Goal: Task Accomplishment & Management: Manage account settings

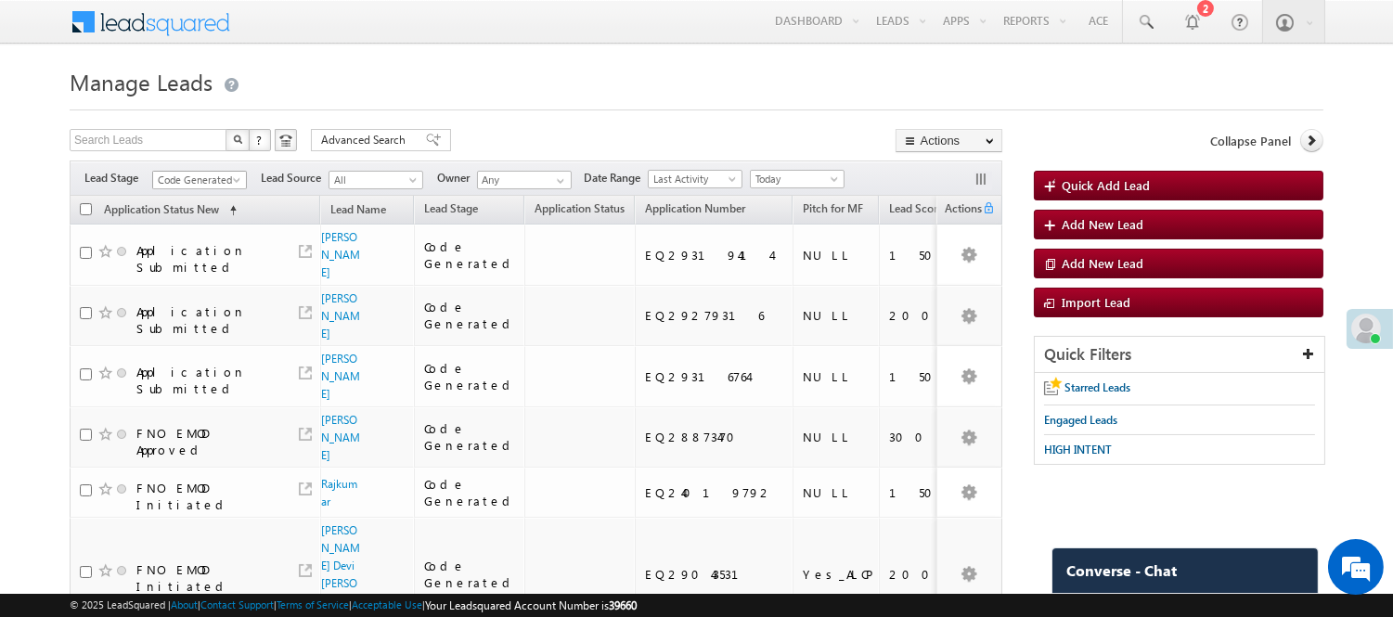
click at [188, 177] on span "Code Generated" at bounding box center [197, 180] width 88 height 17
click at [188, 217] on link "Lead Generated" at bounding box center [200, 219] width 94 height 17
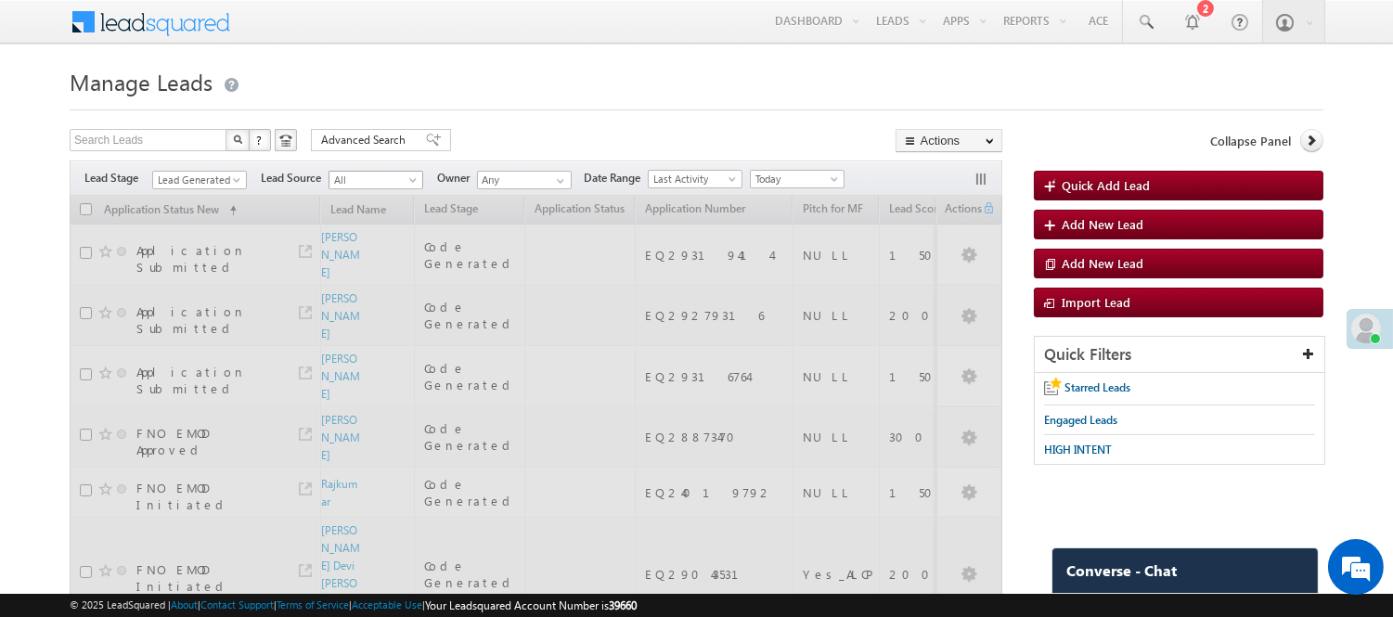
click at [486, 86] on h1 "Manage Leads" at bounding box center [697, 80] width 1254 height 36
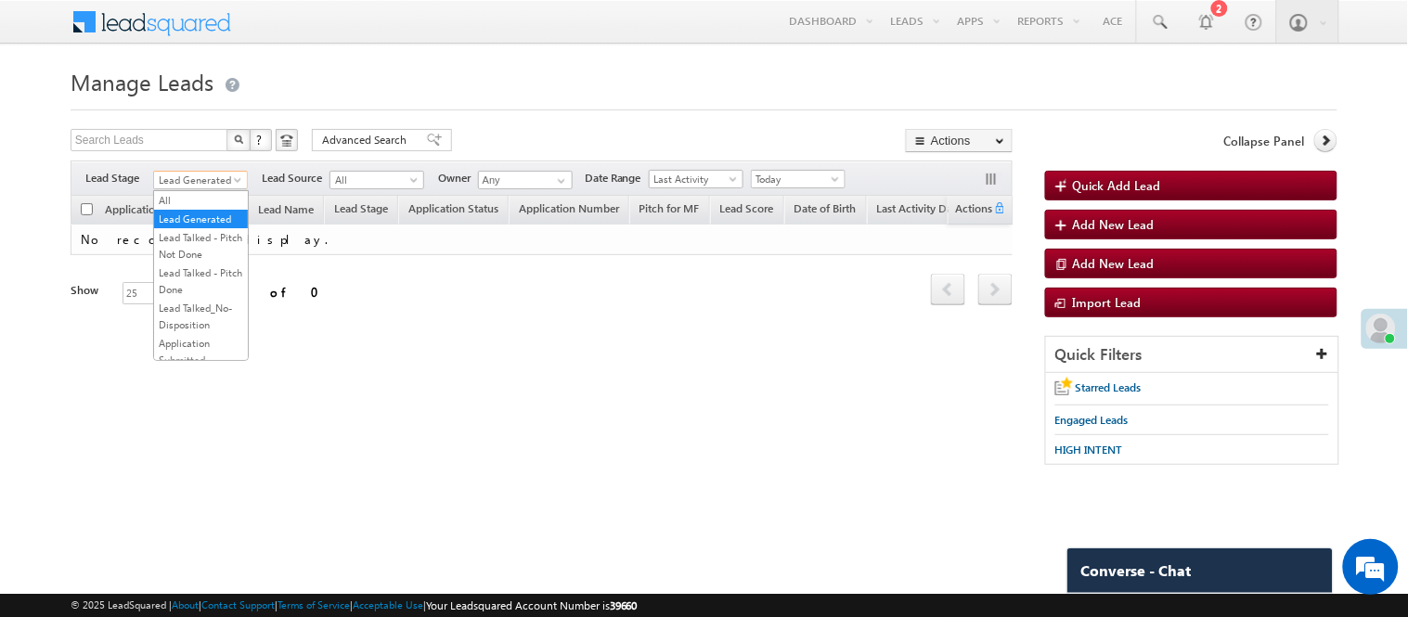
click at [224, 174] on span "Lead Generated" at bounding box center [198, 180] width 88 height 17
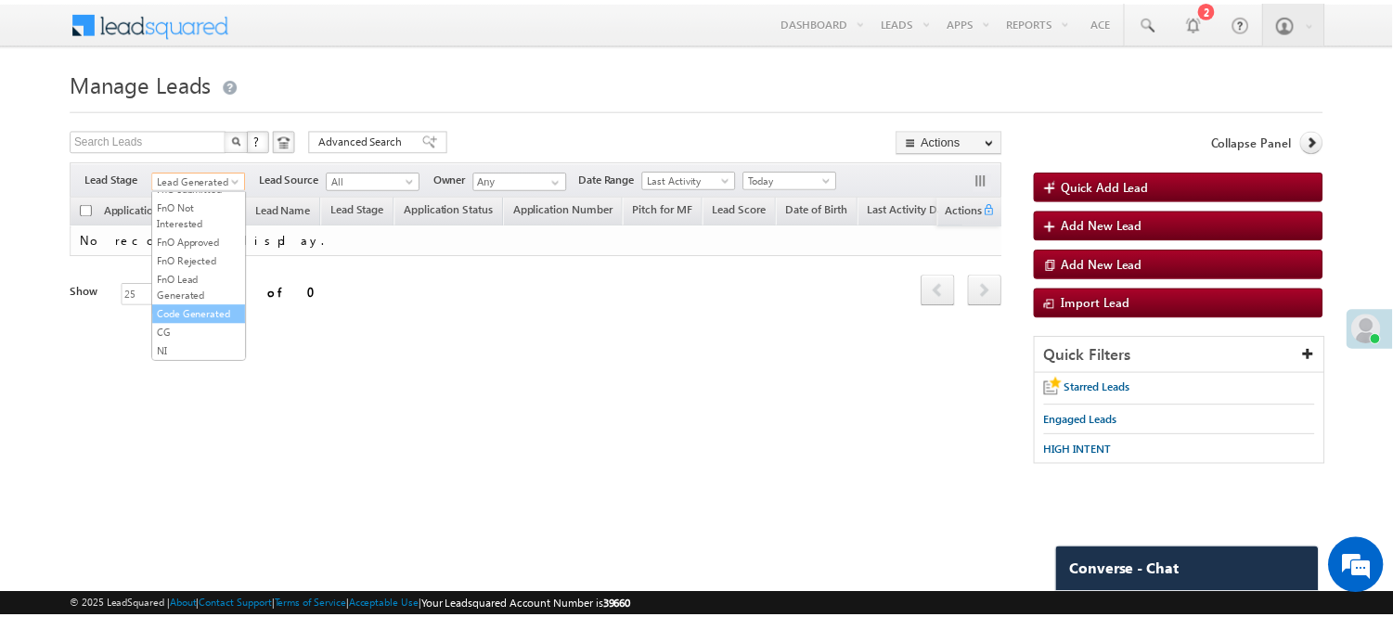
scroll to position [460, 0]
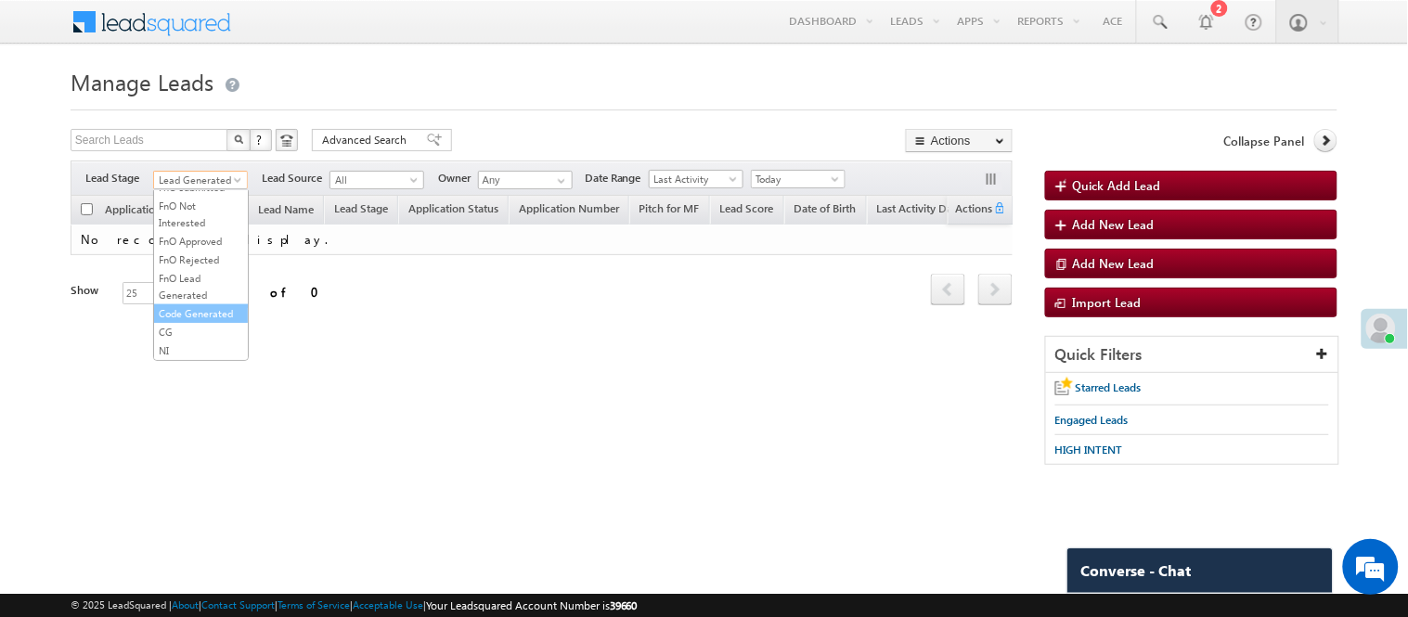
click at [193, 305] on link "Code Generated" at bounding box center [201, 313] width 94 height 17
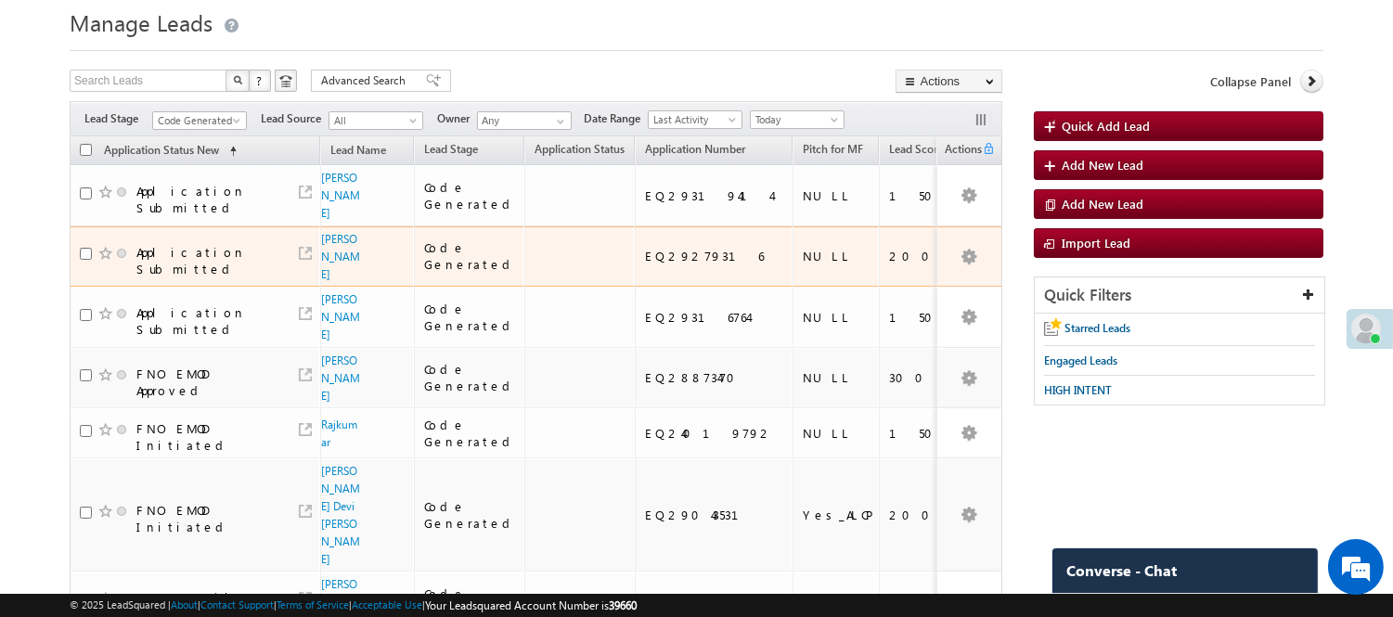
scroll to position [0, 0]
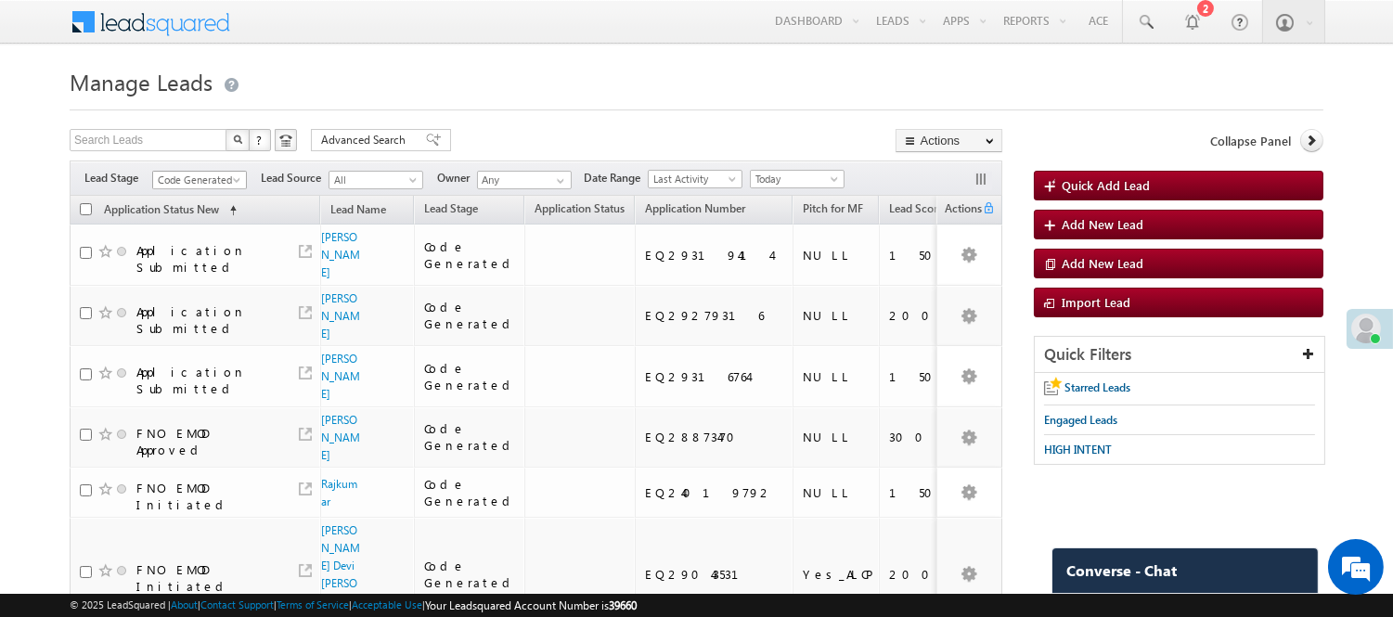
click at [200, 178] on span "Code Generated" at bounding box center [197, 180] width 88 height 17
click at [201, 223] on link "Lead Generated" at bounding box center [200, 219] width 94 height 17
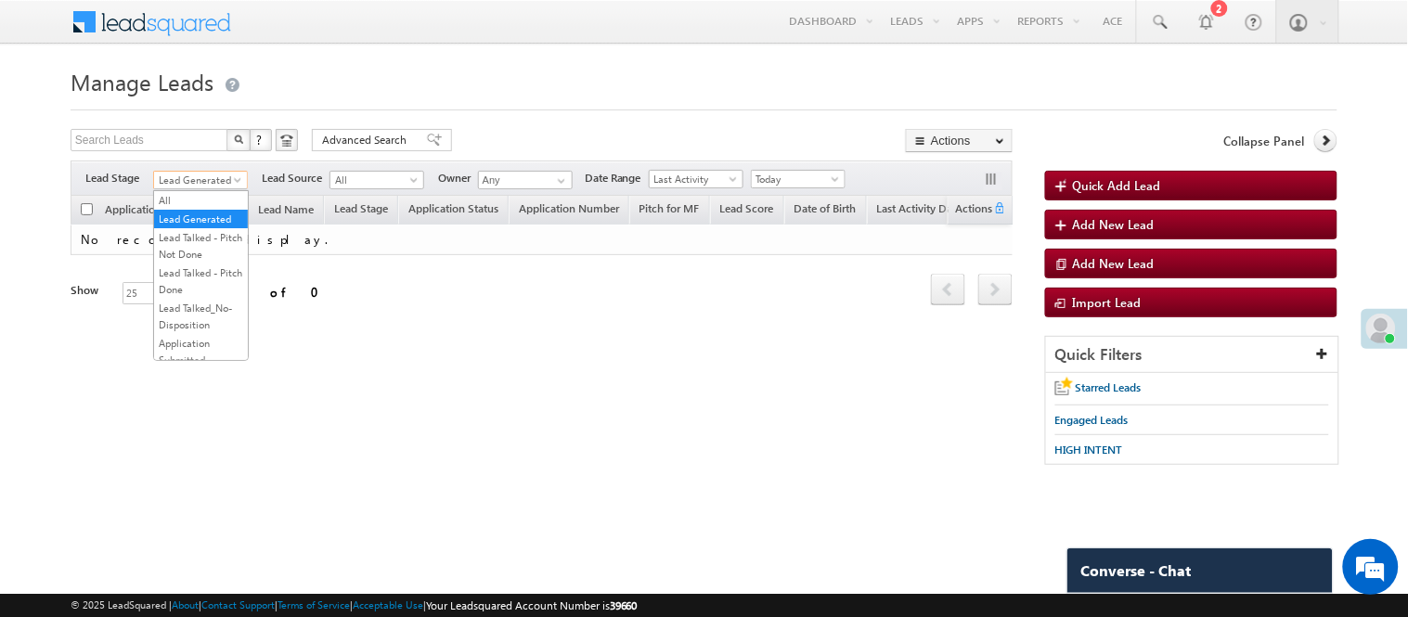
click at [215, 176] on span "Lead Generated" at bounding box center [198, 180] width 88 height 17
click at [188, 256] on link "Lead Talked - Pitch Not Done" at bounding box center [201, 245] width 94 height 33
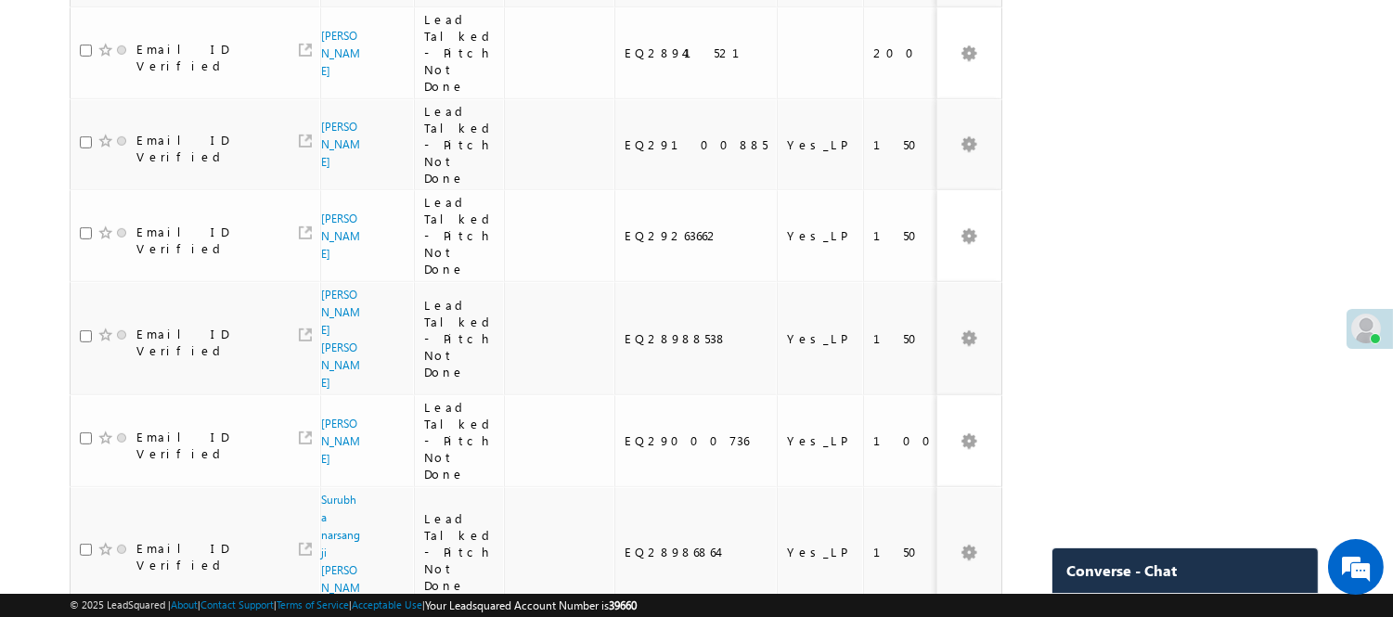
scroll to position [1752, 0]
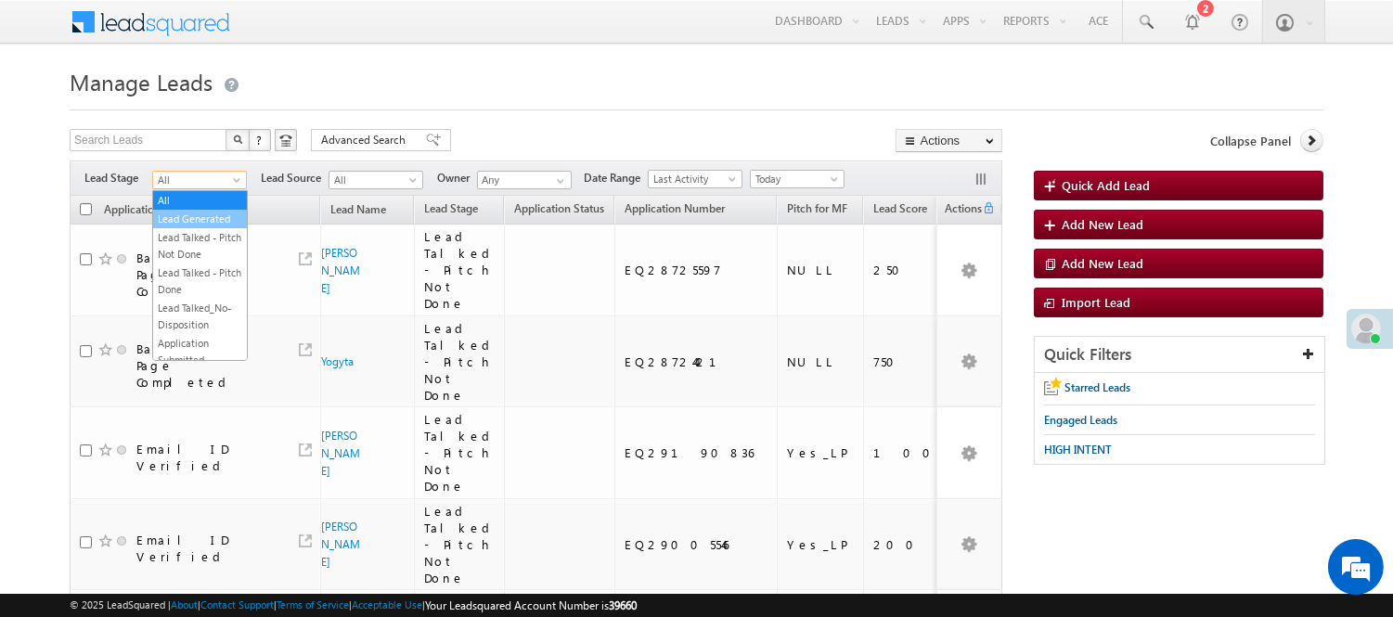
click at [219, 227] on link "Lead Generated" at bounding box center [200, 219] width 94 height 17
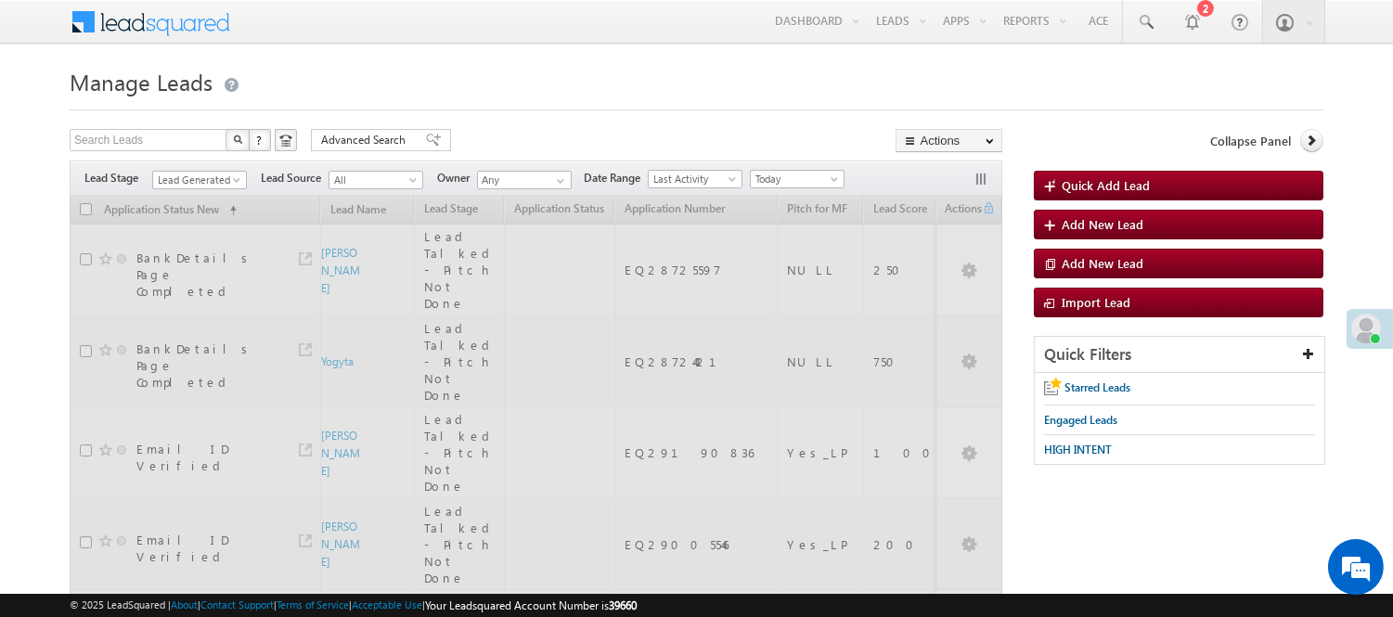
click at [200, 170] on span "Lead Generated" at bounding box center [199, 178] width 95 height 16
click at [200, 180] on span "Lead Generated" at bounding box center [197, 180] width 88 height 17
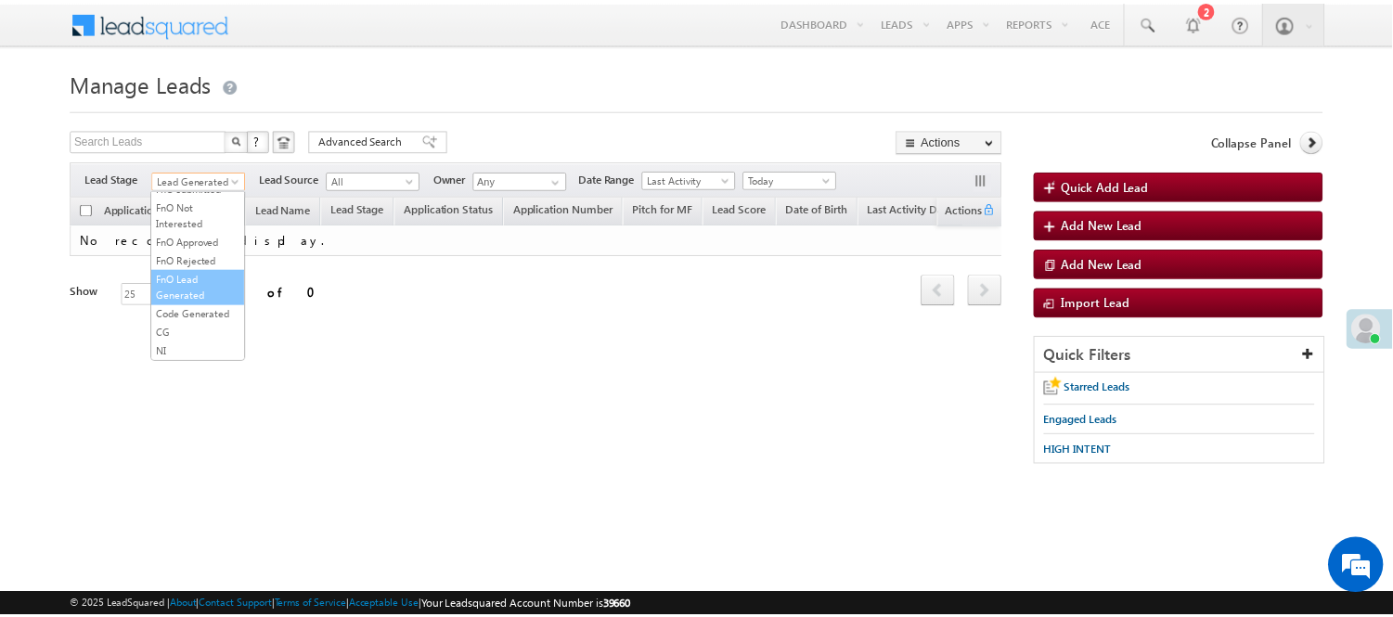
scroll to position [460, 0]
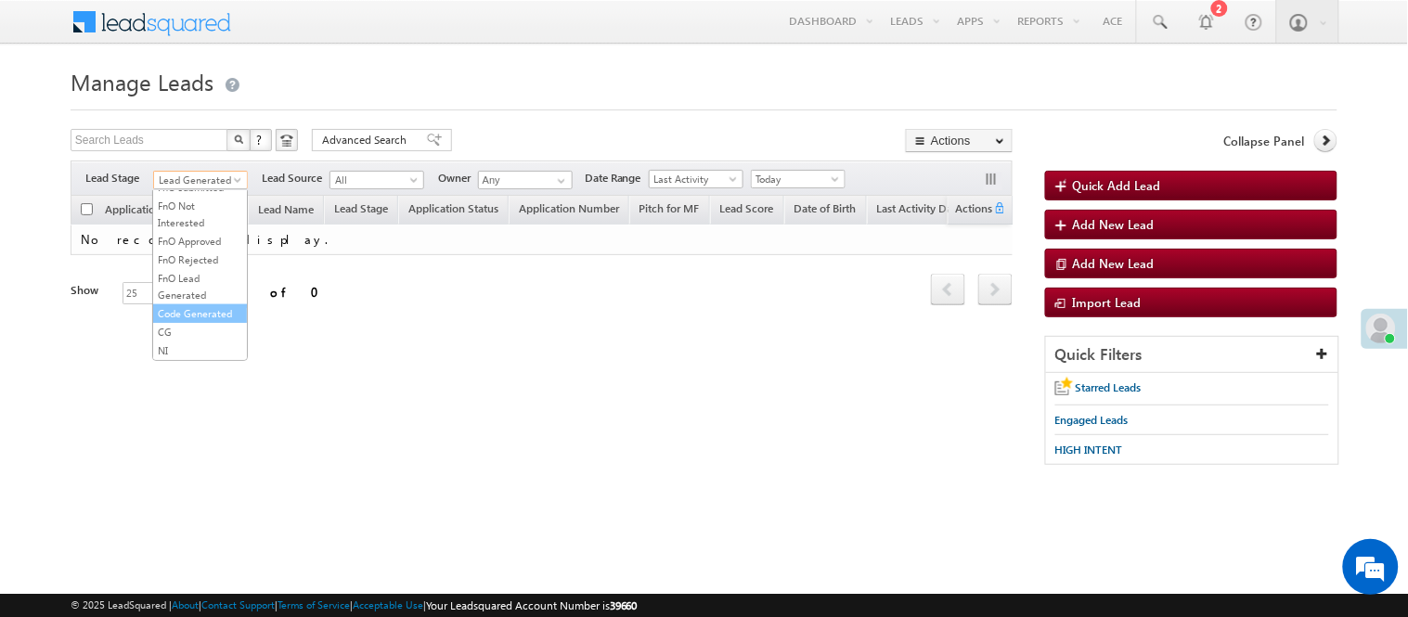
click at [195, 305] on link "Code Generated" at bounding box center [200, 313] width 94 height 17
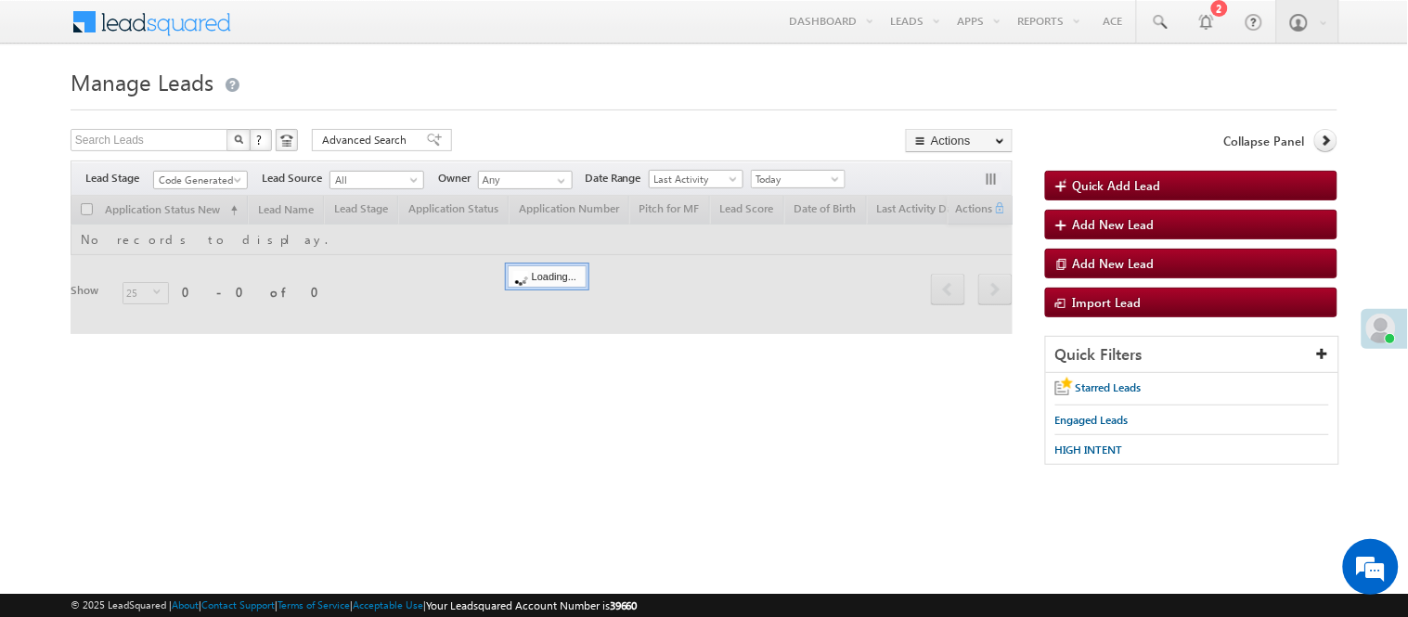
click at [604, 67] on h1 "Manage Leads" at bounding box center [704, 80] width 1267 height 36
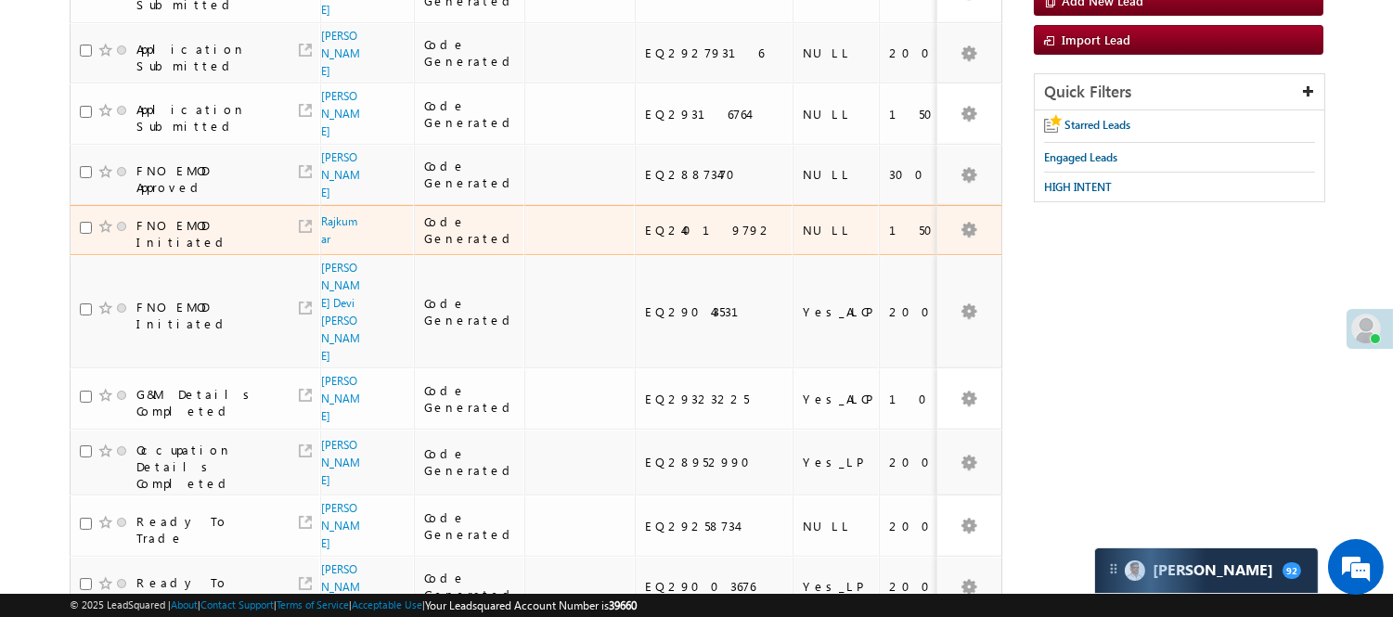
scroll to position [57, 0]
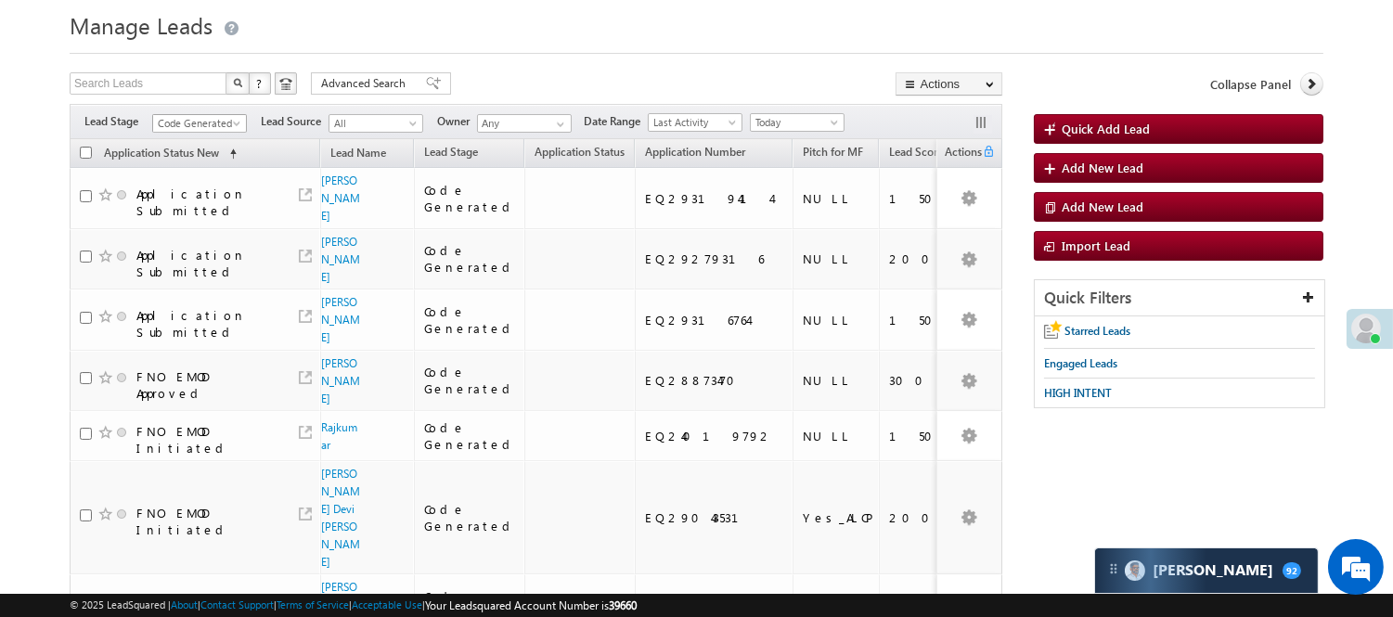
click at [213, 126] on span "Code Generated" at bounding box center [197, 123] width 88 height 17
click at [183, 171] on link "Lead Generated" at bounding box center [200, 162] width 94 height 17
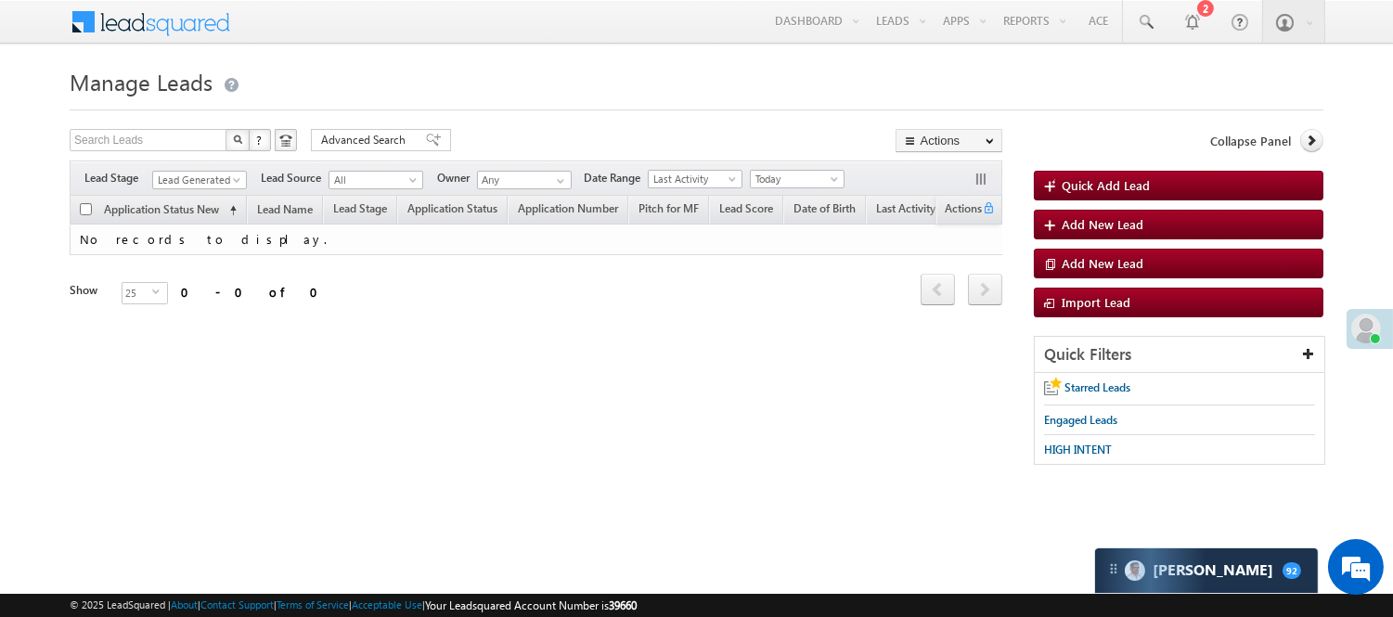
click at [225, 122] on form "Manage Leads Quick Add Lead Search Leads X ? 0 results found Advanced Search Ad…" at bounding box center [697, 272] width 1254 height 421
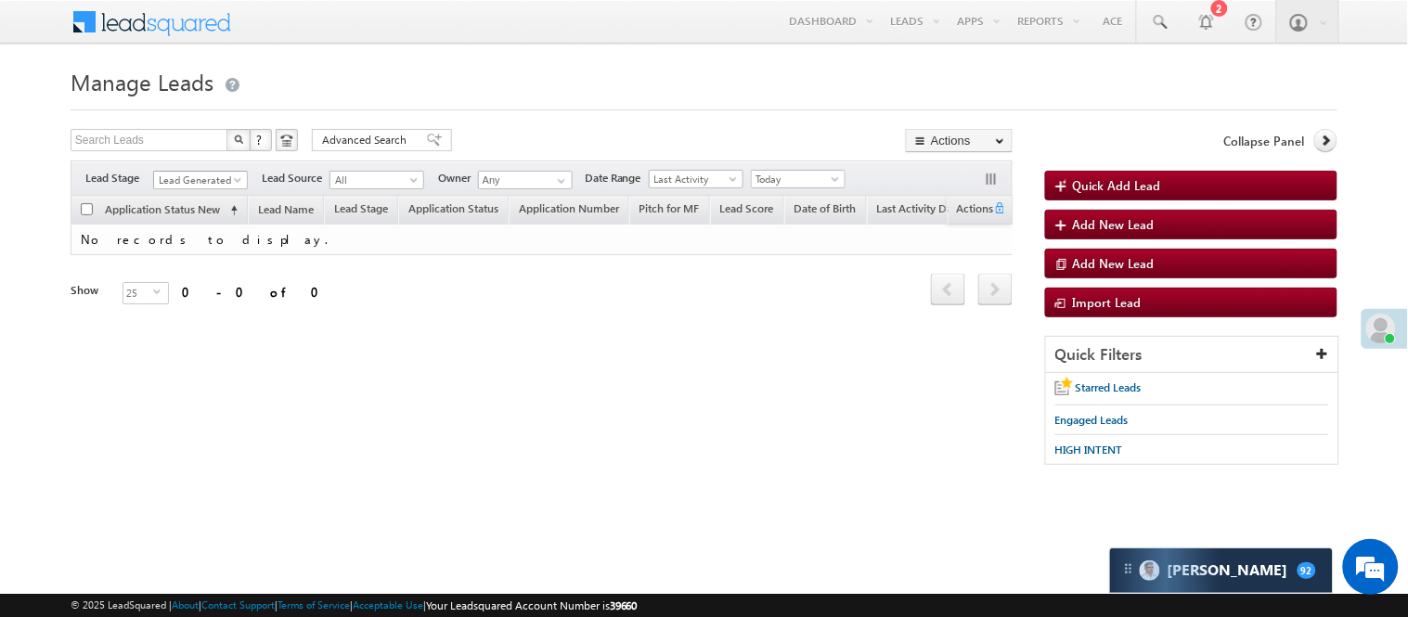
click at [202, 181] on span "Lead Generated" at bounding box center [198, 180] width 88 height 17
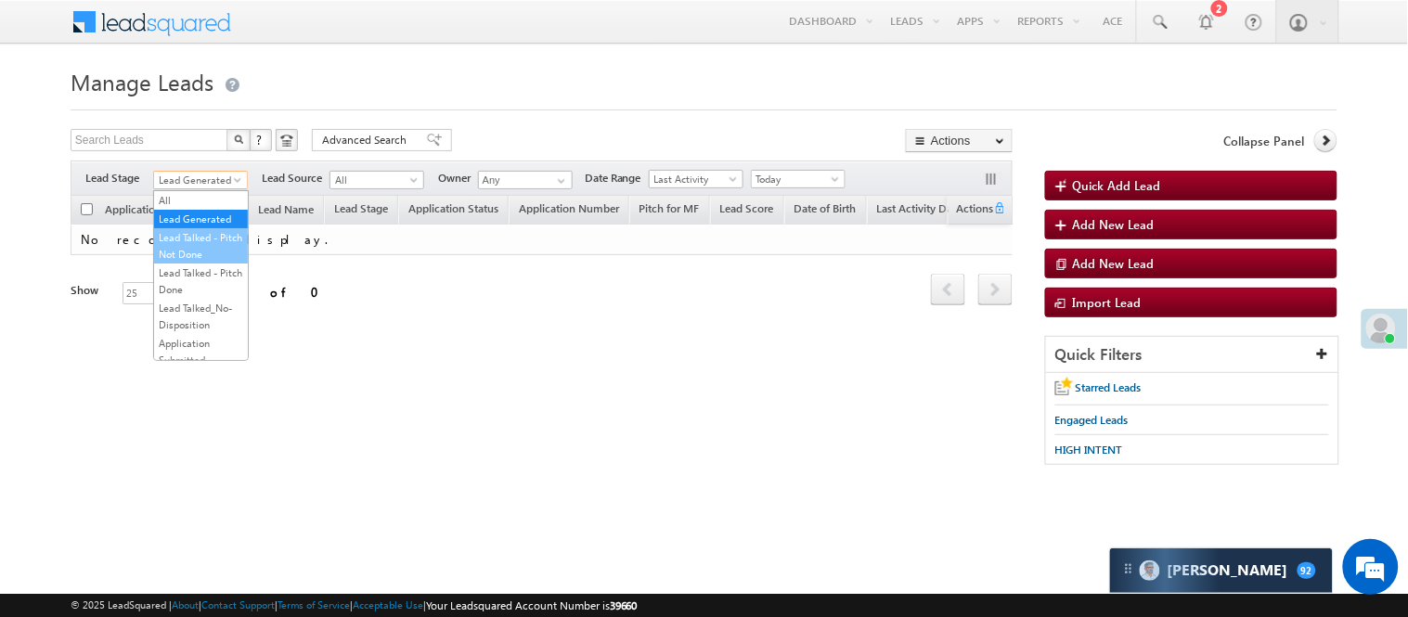
click at [212, 252] on link "Lead Talked - Pitch Not Done" at bounding box center [201, 245] width 94 height 33
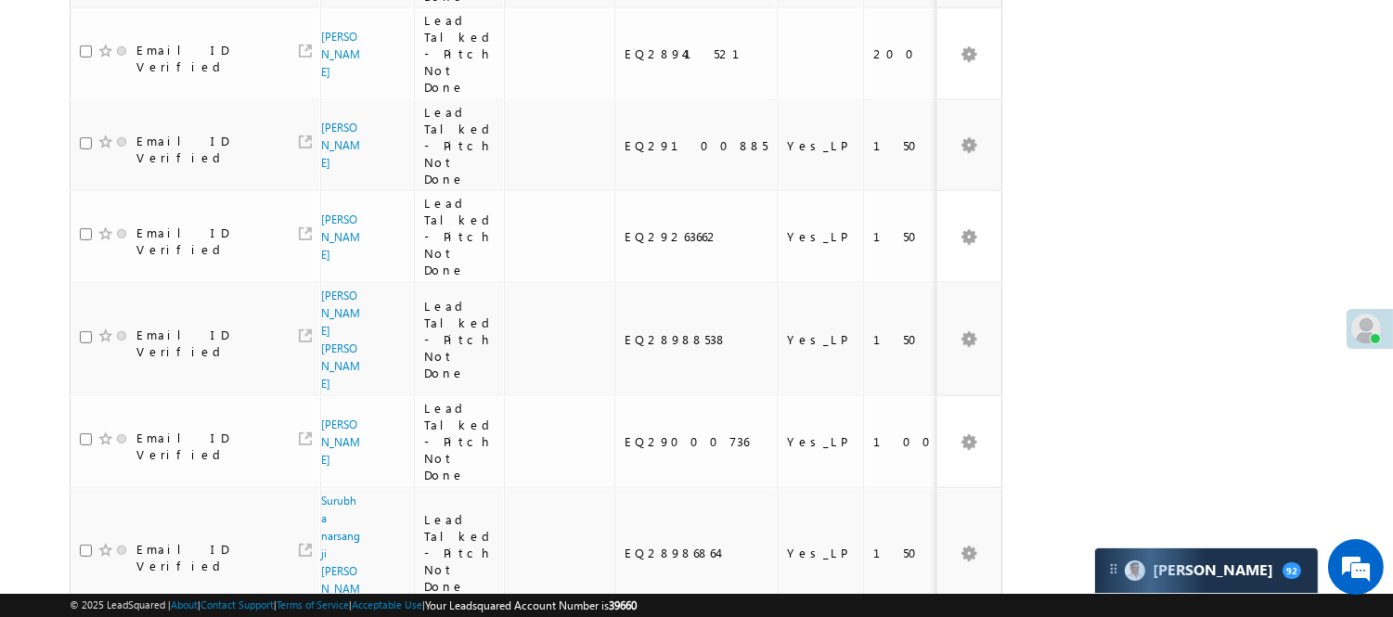
scroll to position [1752, 0]
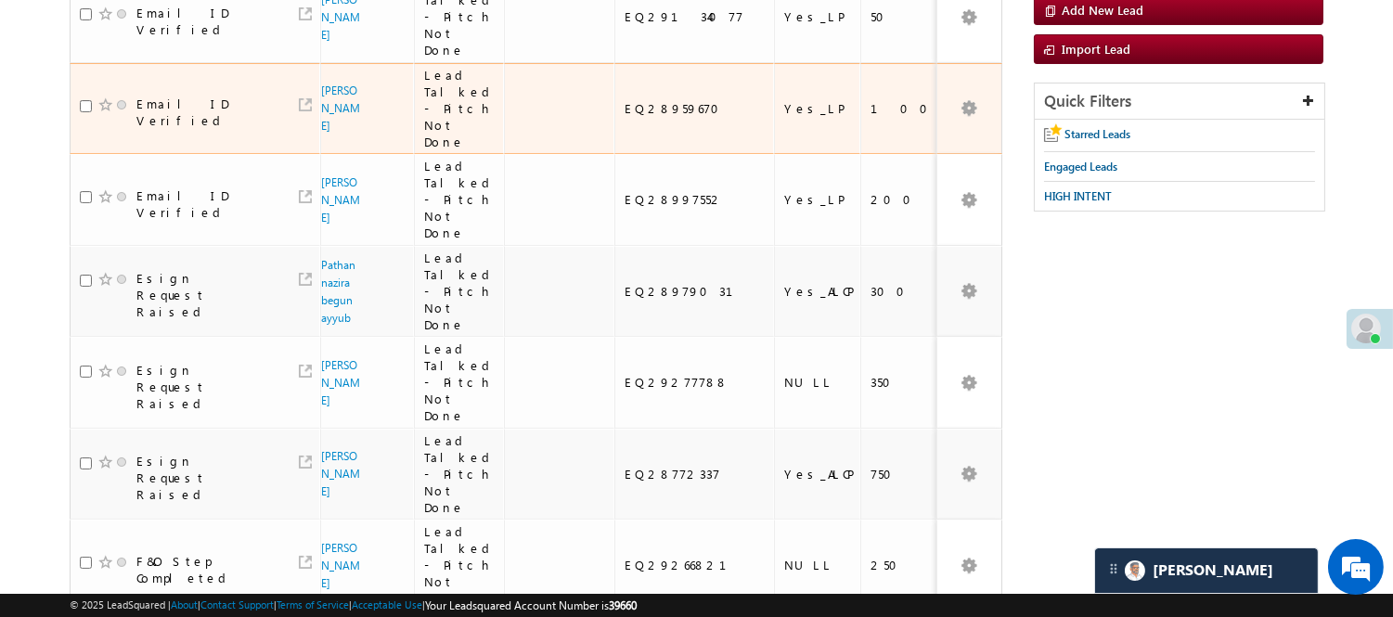
scroll to position [0, 0]
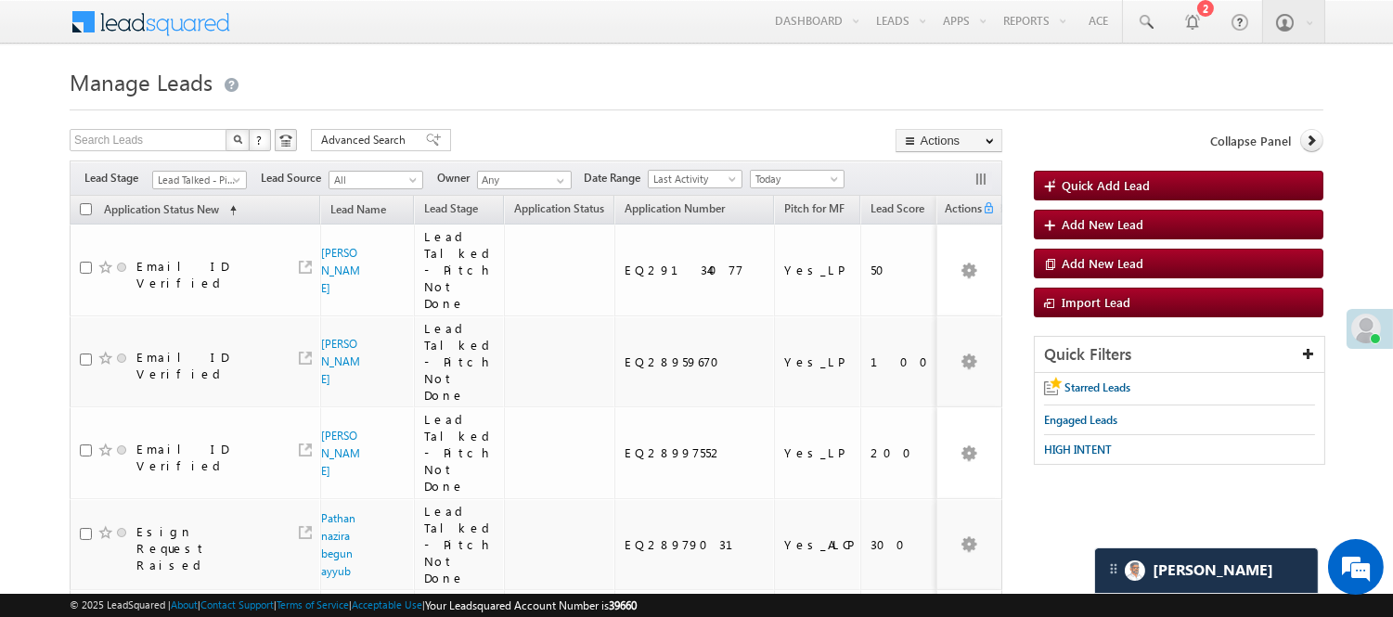
click at [200, 184] on span "Lead Talked - Pitch Not Done" at bounding box center [197, 180] width 88 height 17
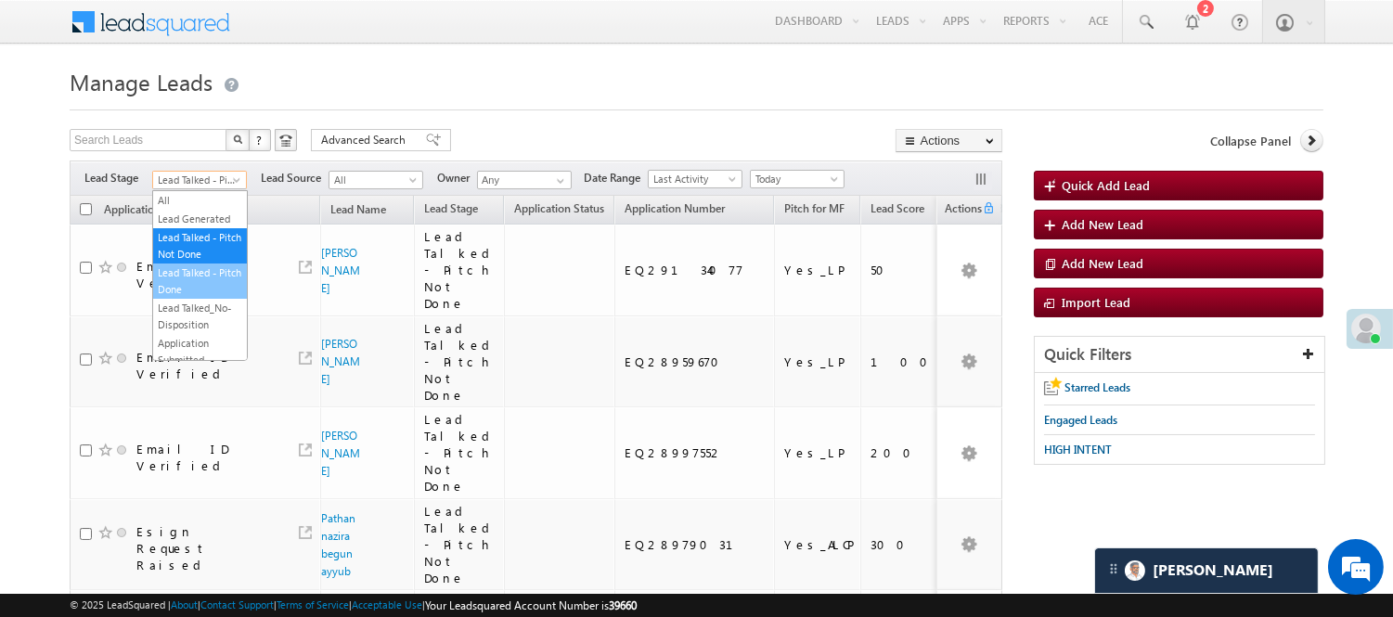
scroll to position [206, 0]
click at [209, 253] on link "Lead Called" at bounding box center [200, 245] width 94 height 17
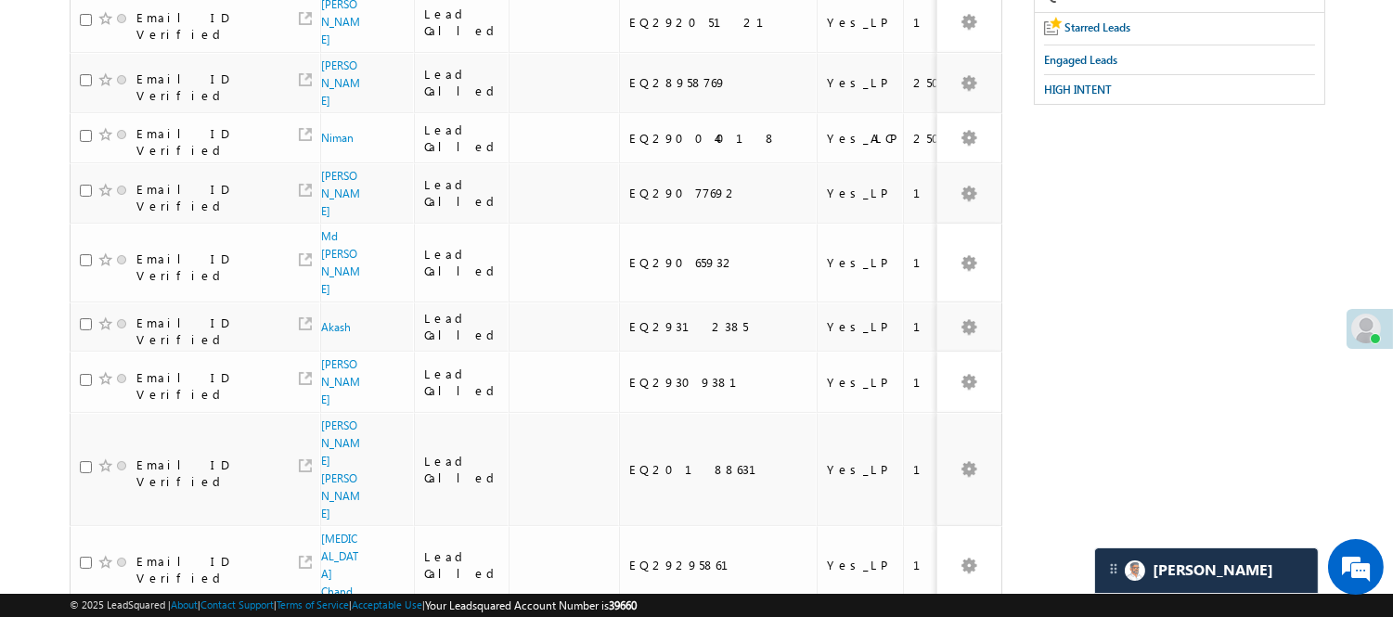
scroll to position [51, 0]
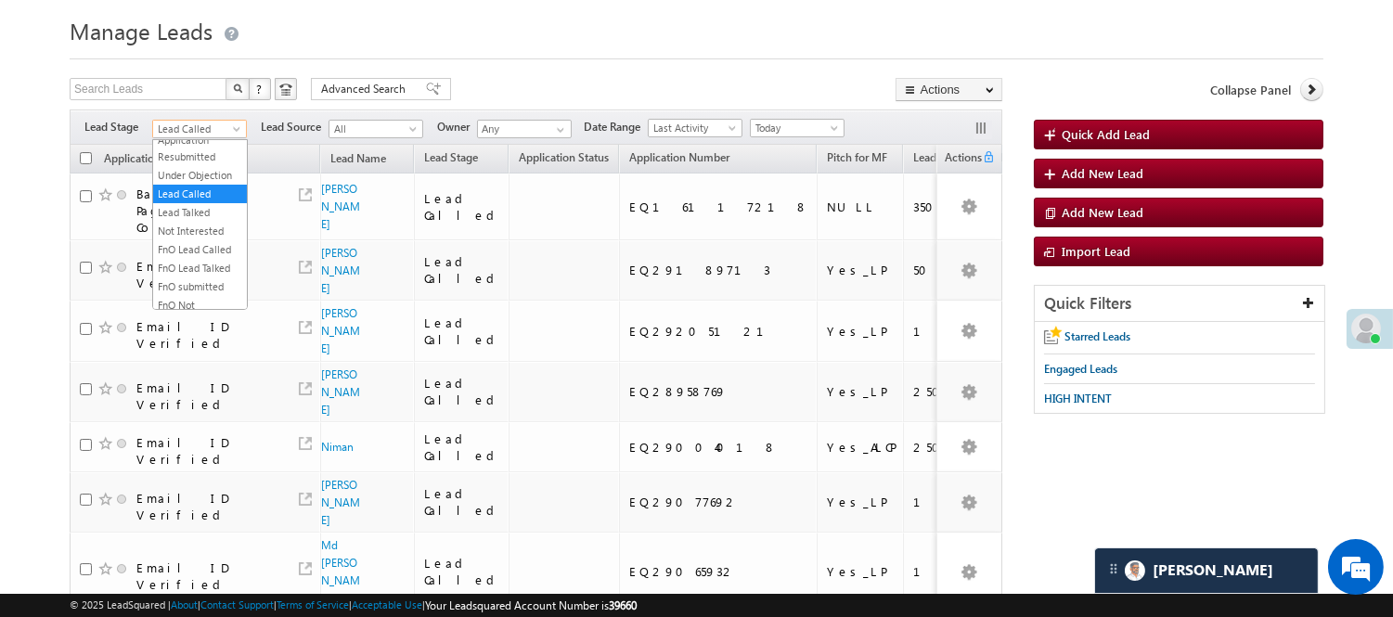
click at [201, 127] on span "Lead Called" at bounding box center [197, 129] width 88 height 17
click at [184, 176] on link "Lead Generated" at bounding box center [200, 168] width 94 height 17
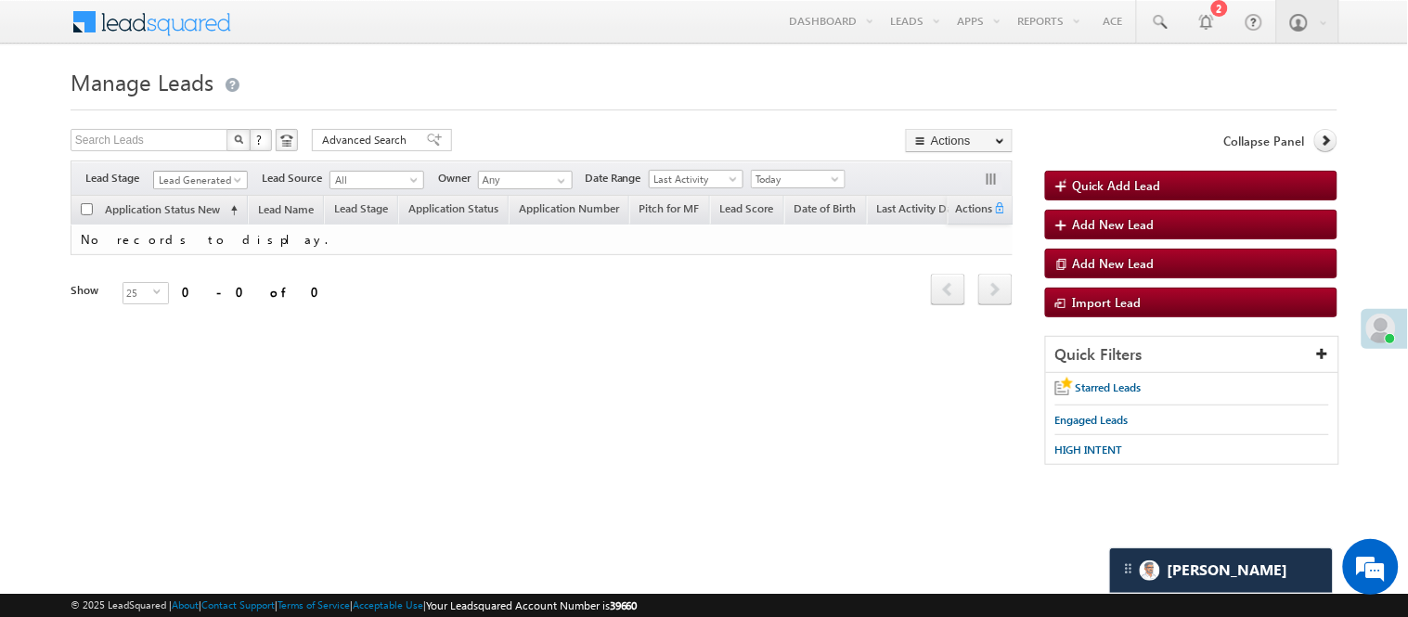
click at [202, 174] on span "Lead Generated" at bounding box center [198, 180] width 88 height 17
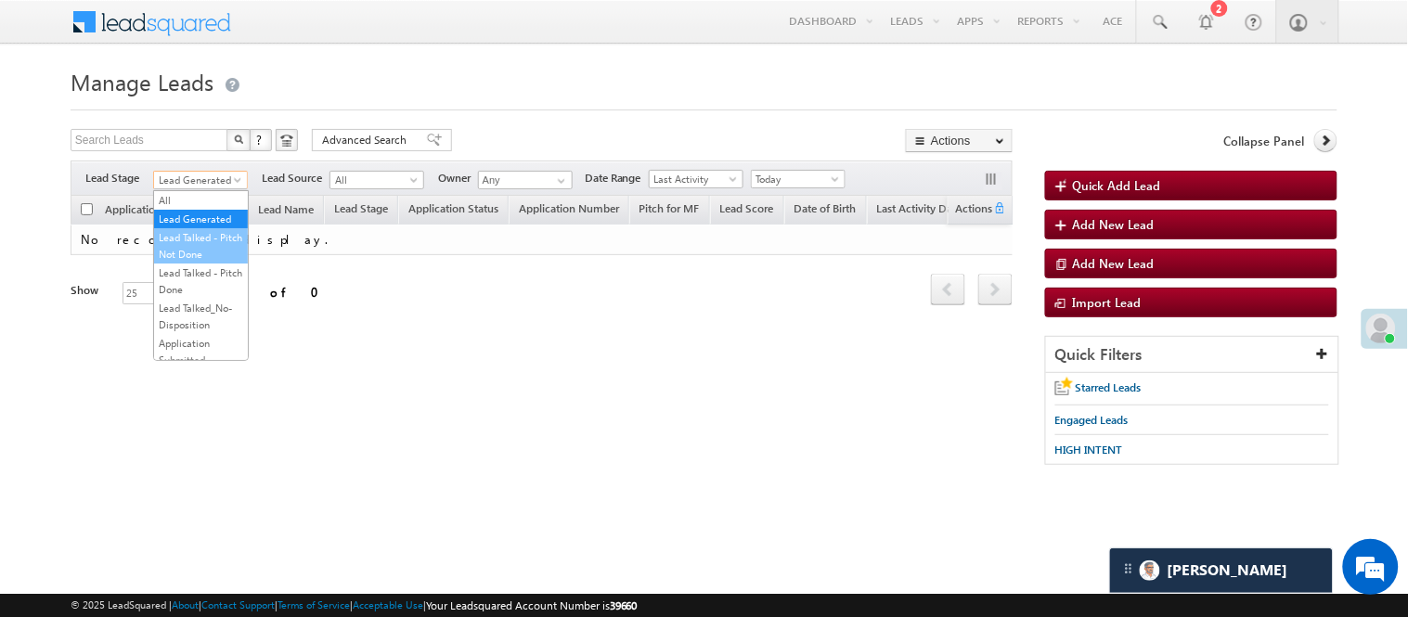
click at [186, 263] on link "Lead Talked - Pitch Not Done" at bounding box center [201, 245] width 94 height 33
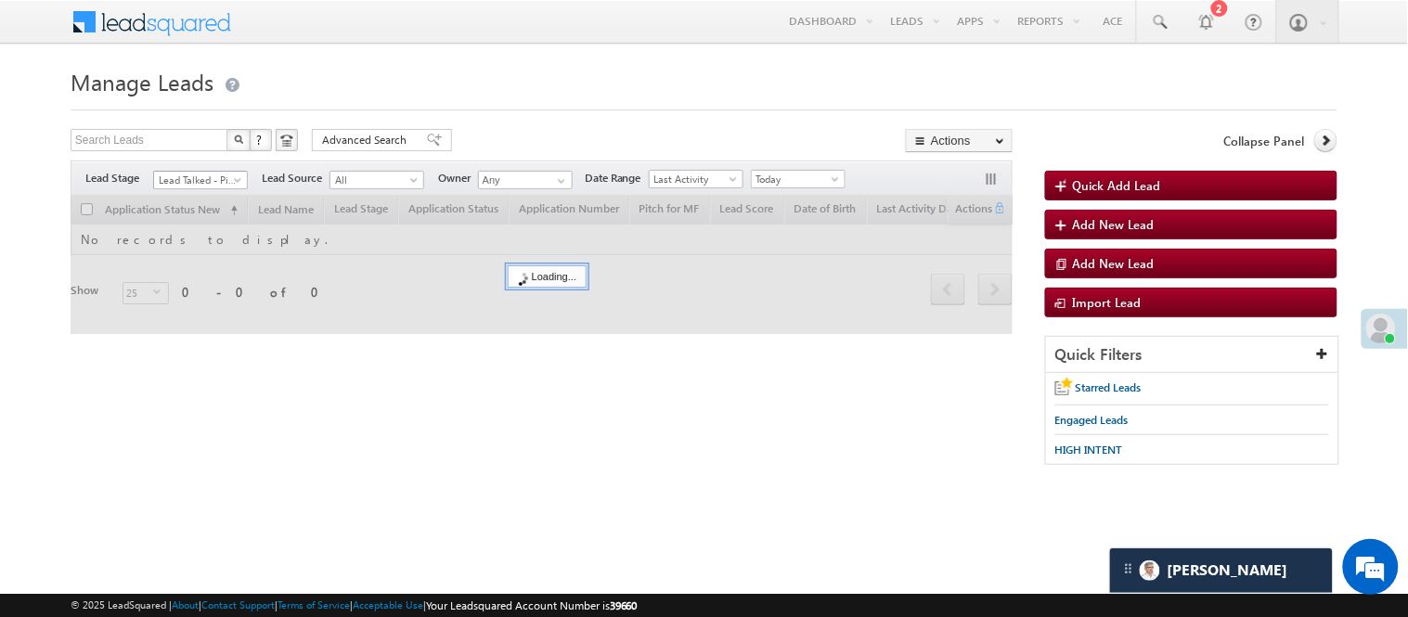
click at [181, 182] on span "Lead Talked - Pitch Not Done" at bounding box center [198, 180] width 88 height 17
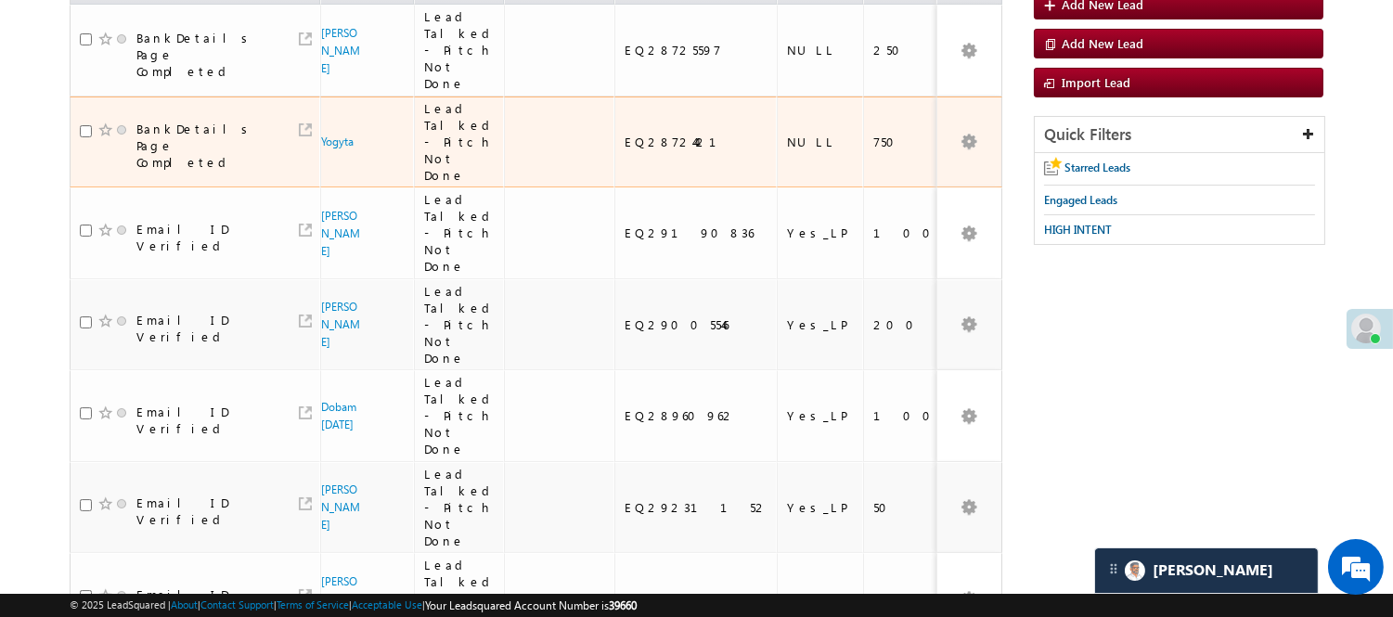
scroll to position [29, 0]
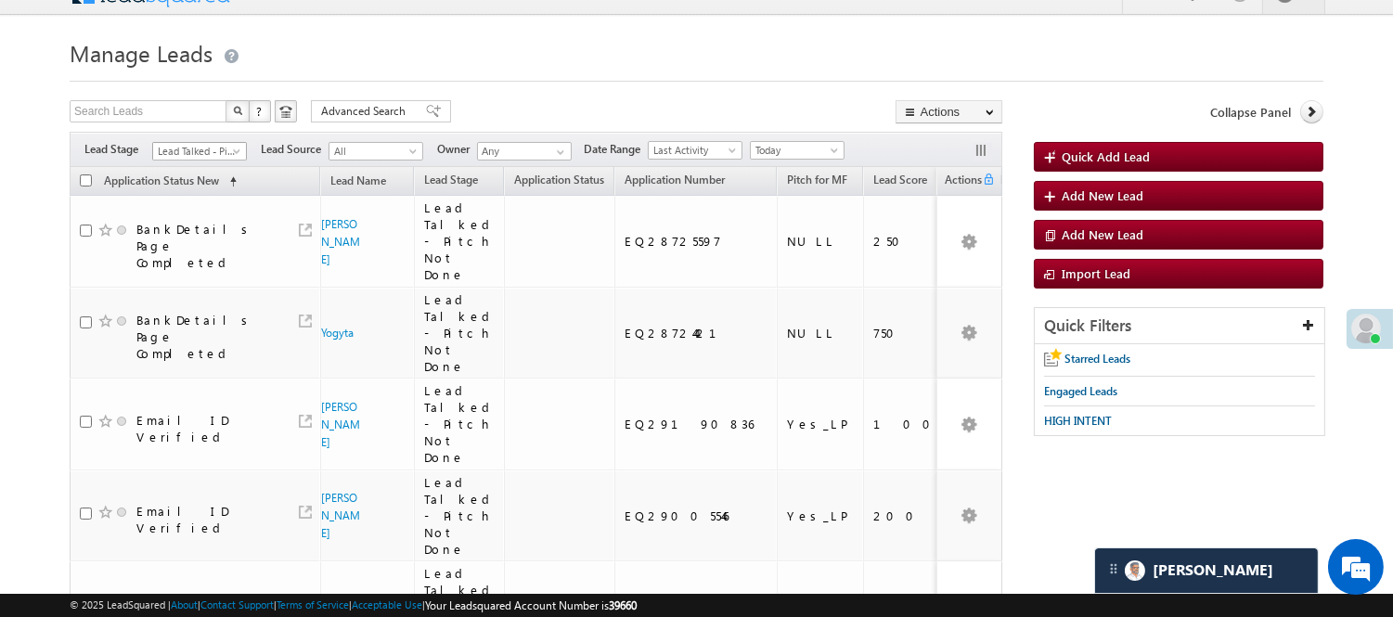
click at [219, 145] on span "Lead Talked - Pitch Not Done" at bounding box center [197, 151] width 88 height 17
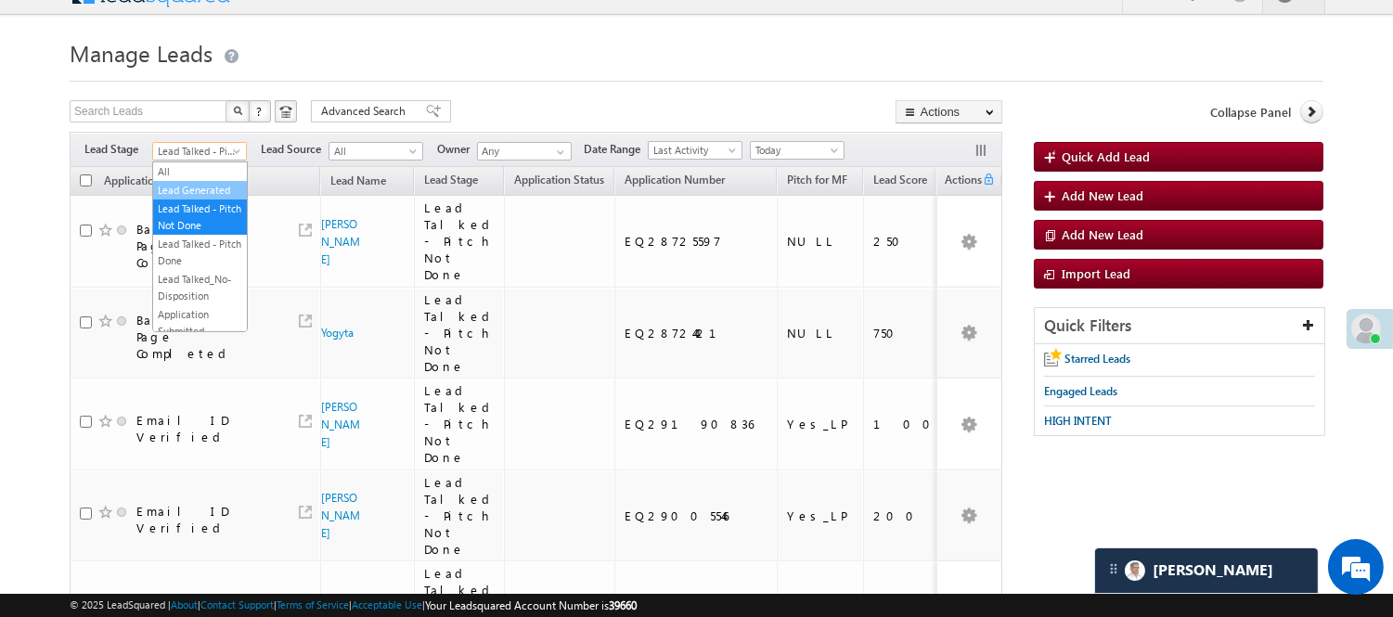
click at [205, 199] on link "Lead Generated" at bounding box center [200, 190] width 94 height 17
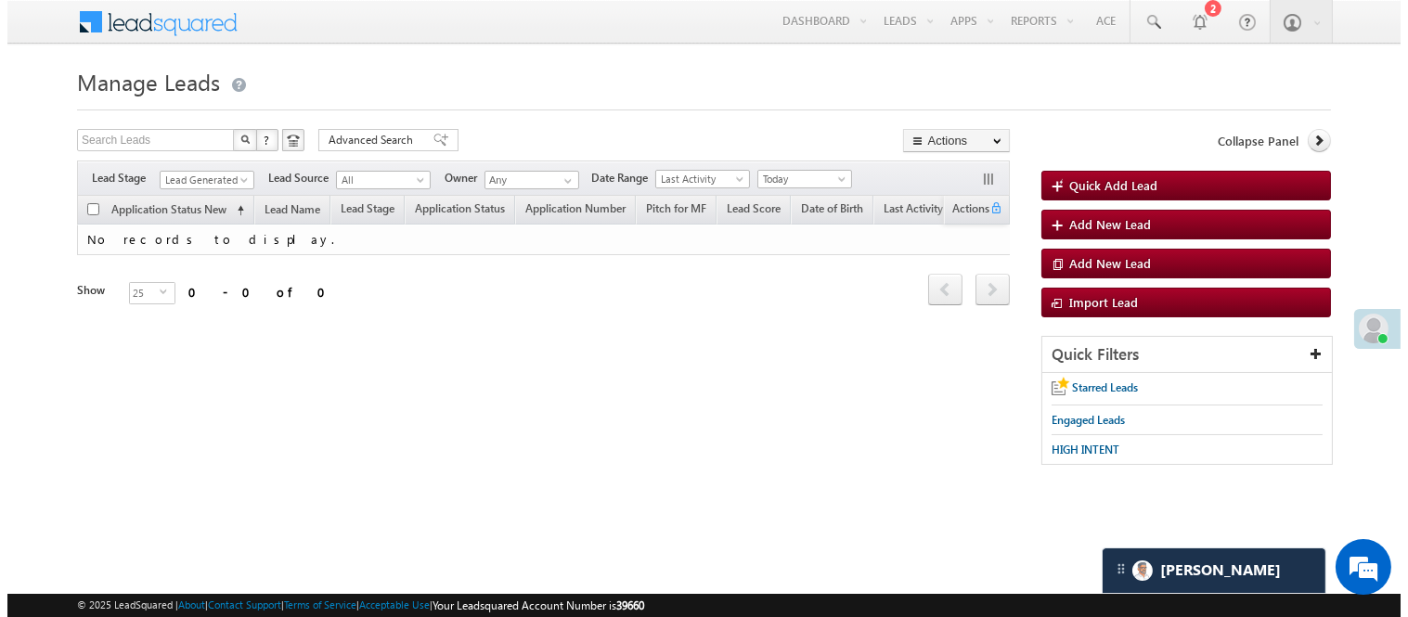
scroll to position [0, 0]
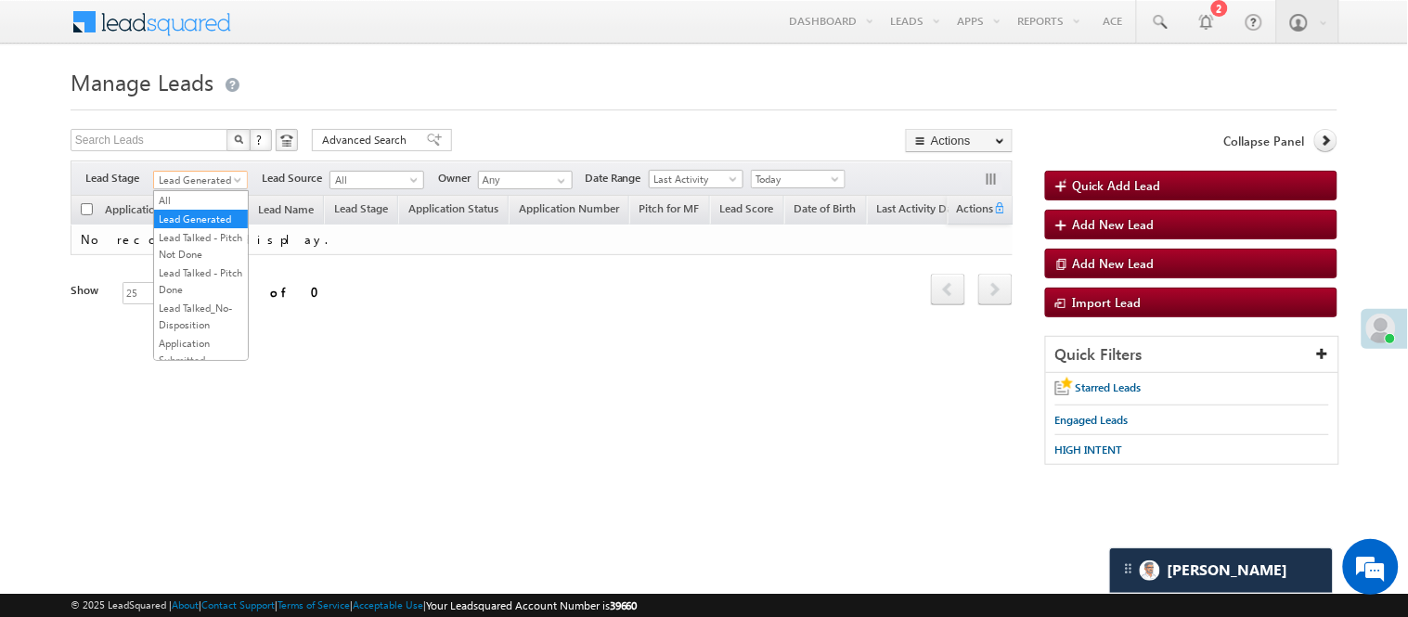
click at [195, 182] on span "Lead Generated" at bounding box center [198, 180] width 88 height 17
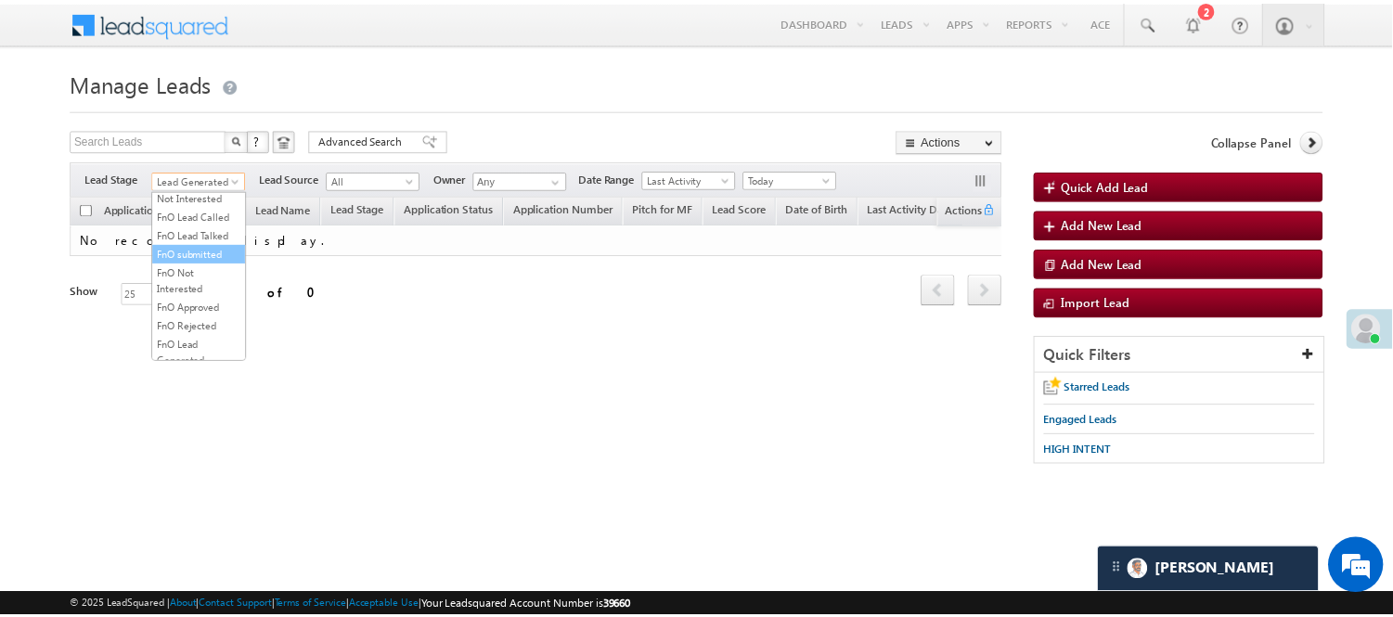
scroll to position [254, 0]
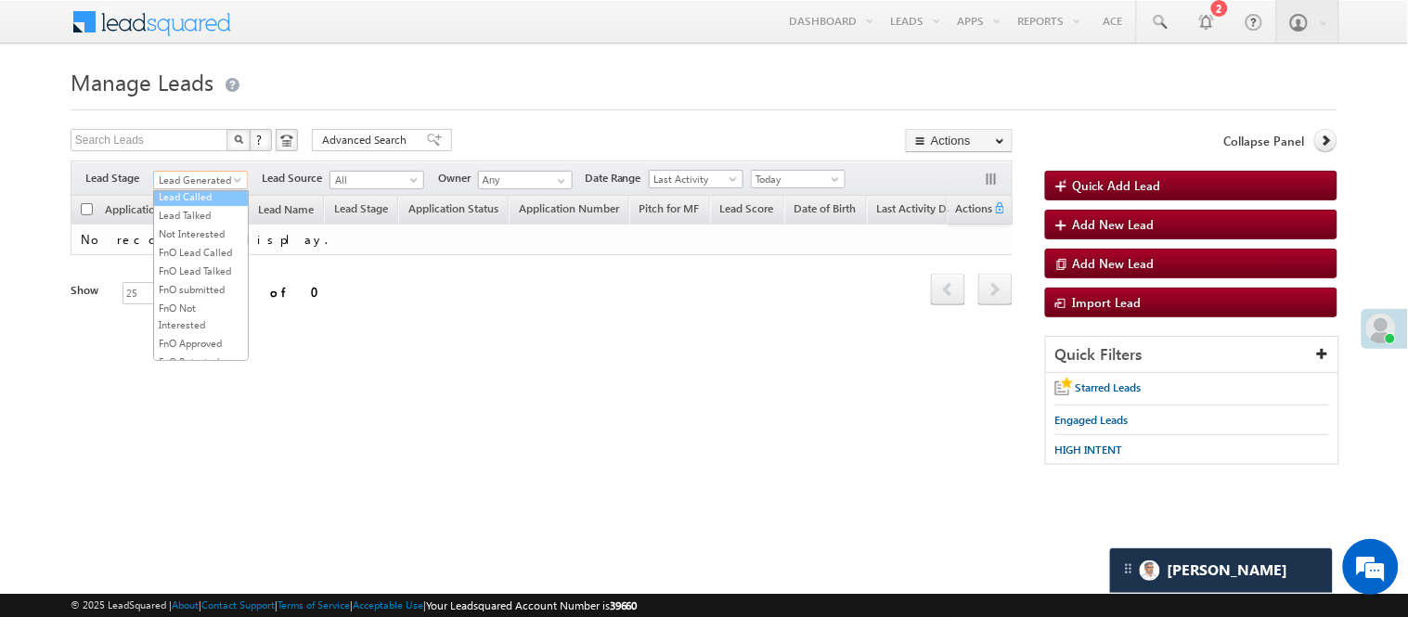
click at [199, 205] on link "Lead Called" at bounding box center [201, 196] width 94 height 17
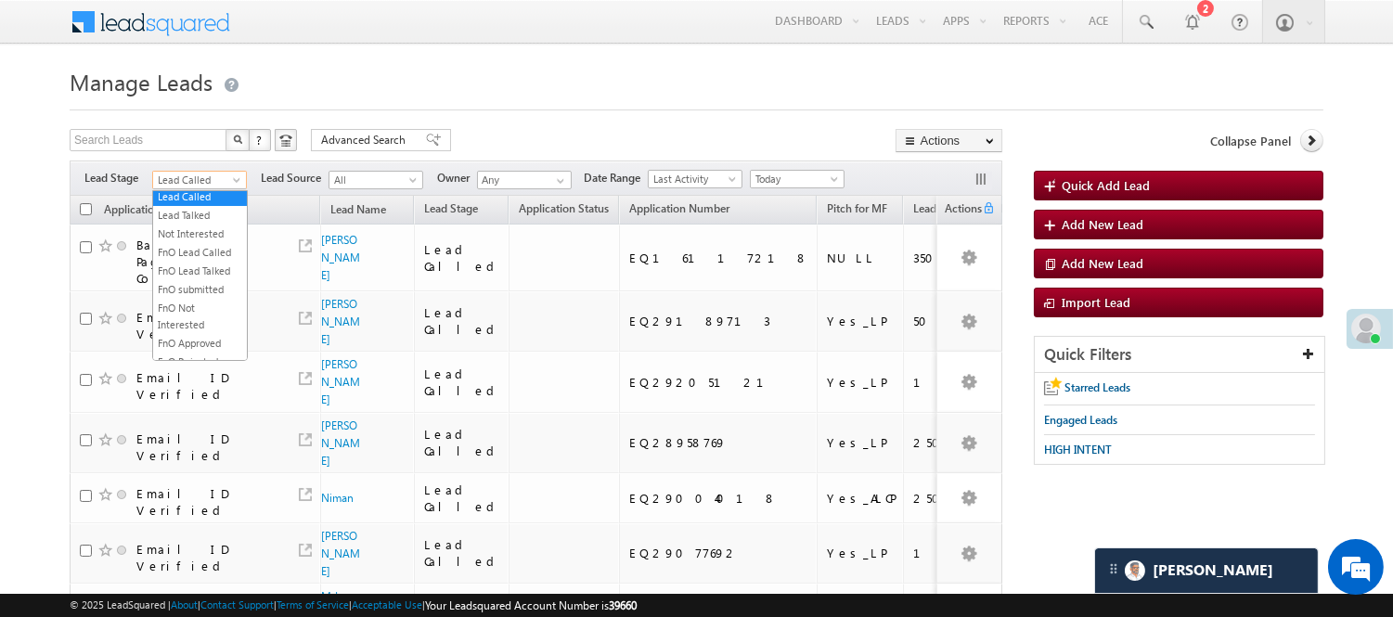
click at [195, 181] on span "Lead Called" at bounding box center [197, 180] width 88 height 17
click at [189, 224] on link "Lead Talked" at bounding box center [200, 215] width 94 height 17
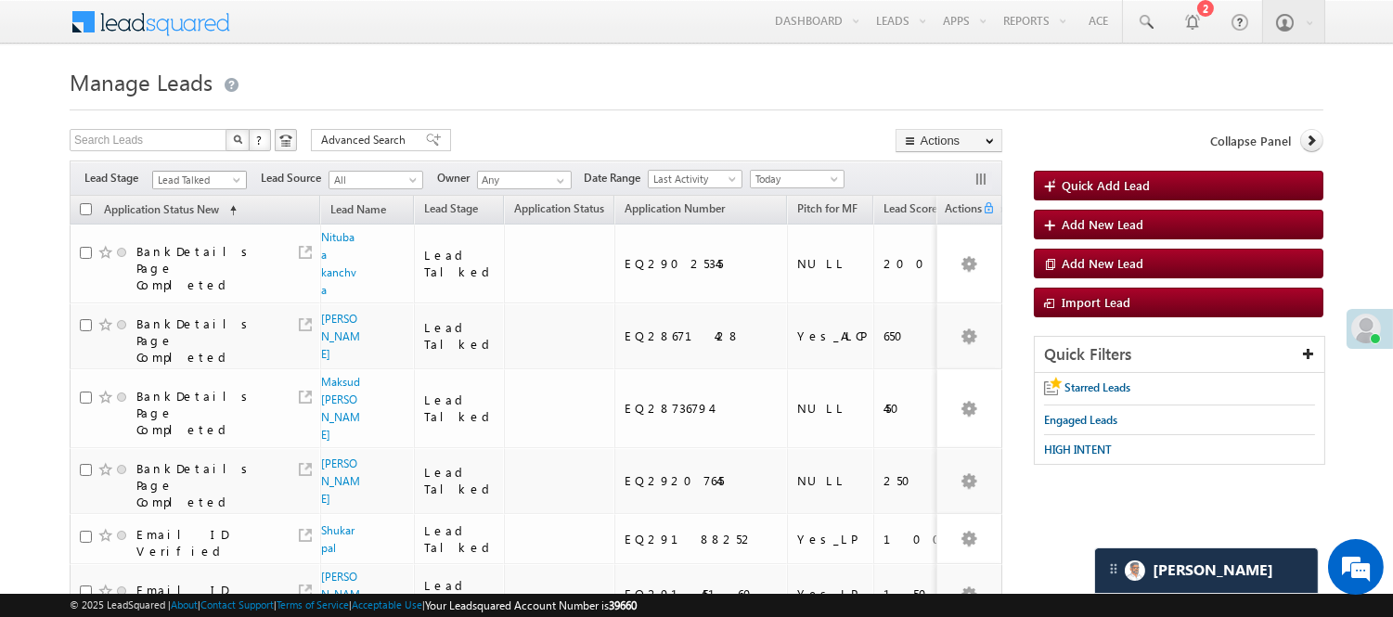
click at [193, 177] on span "Lead Talked" at bounding box center [197, 180] width 88 height 17
click at [187, 305] on link "Code Generated" at bounding box center [200, 313] width 94 height 17
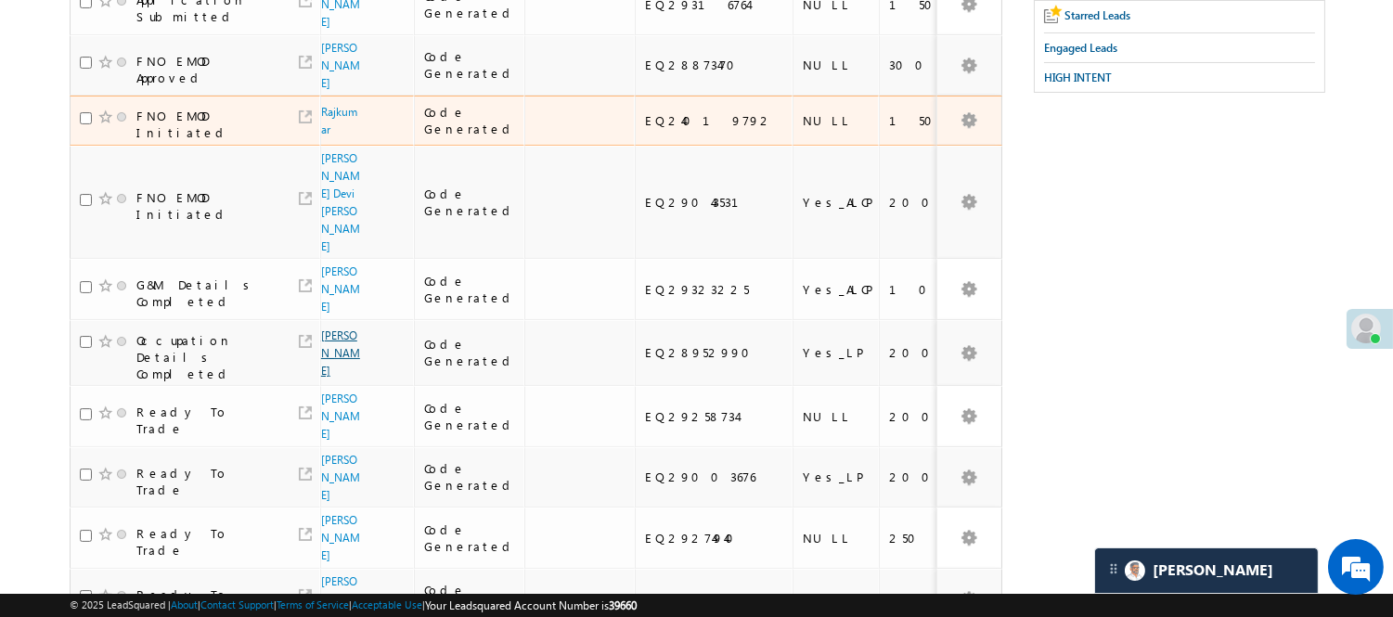
scroll to position [515, 0]
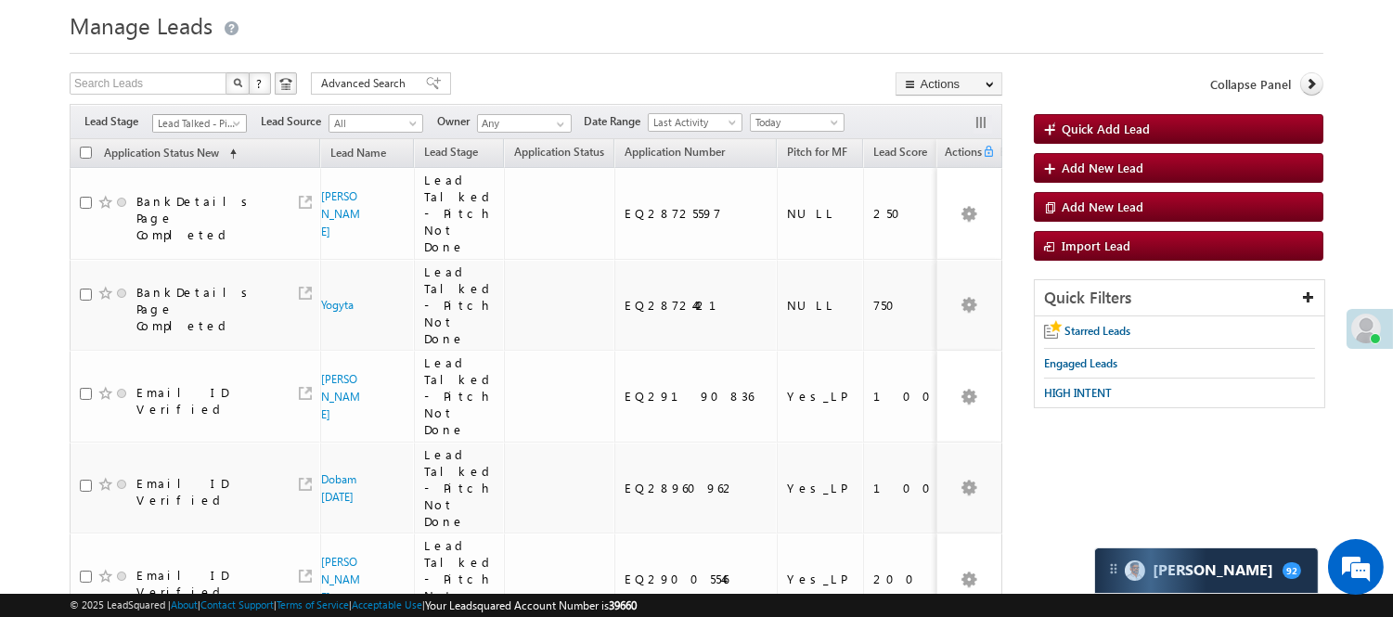
click at [190, 124] on span "Lead Talked - Pitch Not Done" at bounding box center [197, 123] width 88 height 17
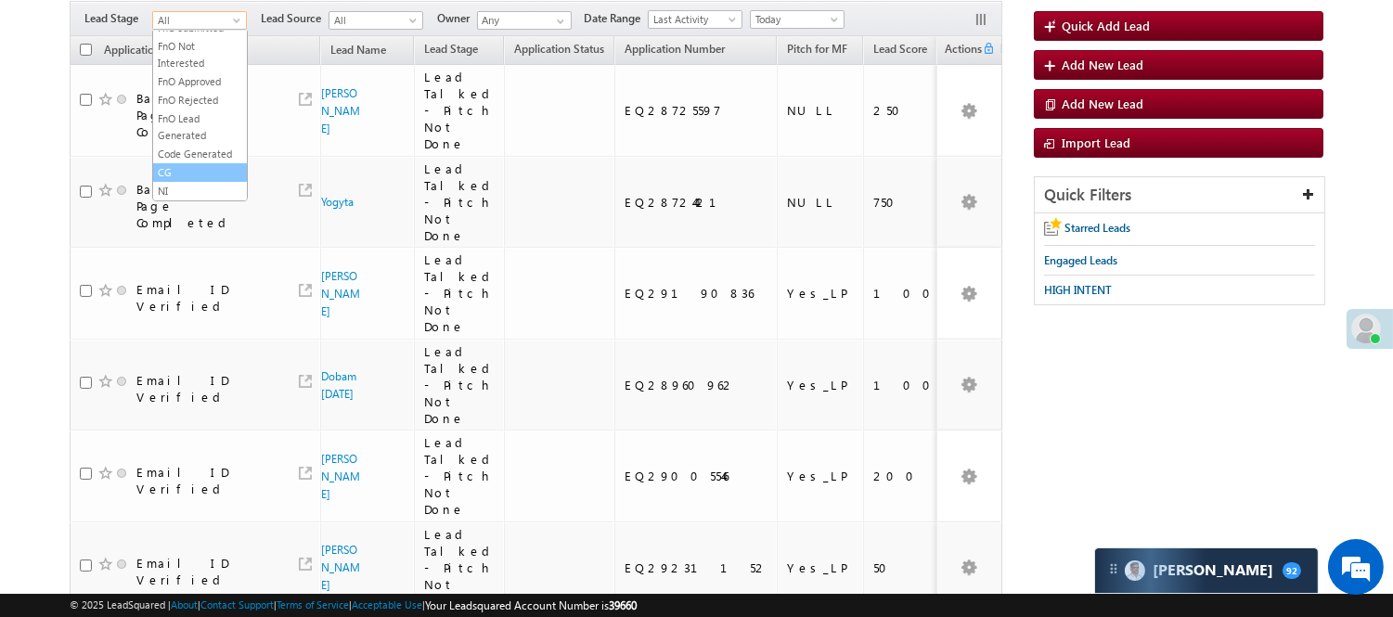
scroll to position [460, 0]
click at [193, 148] on link "Code Generated" at bounding box center [200, 154] width 94 height 17
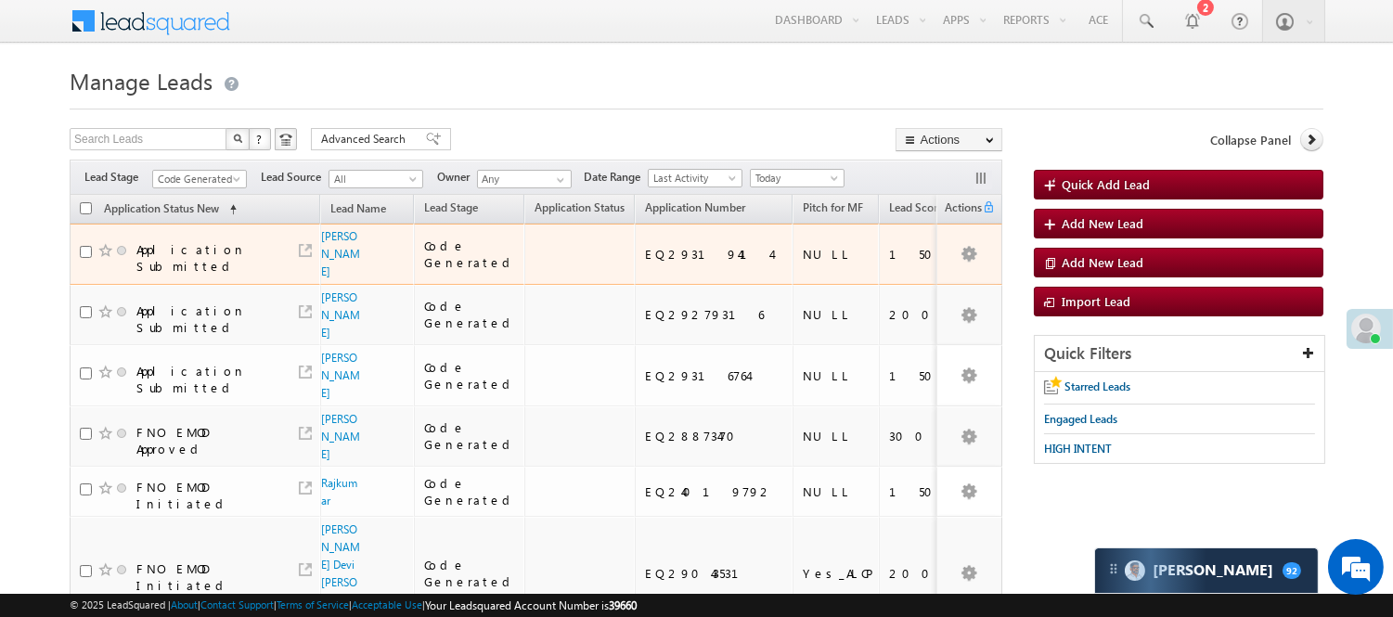
scroll to position [0, 0]
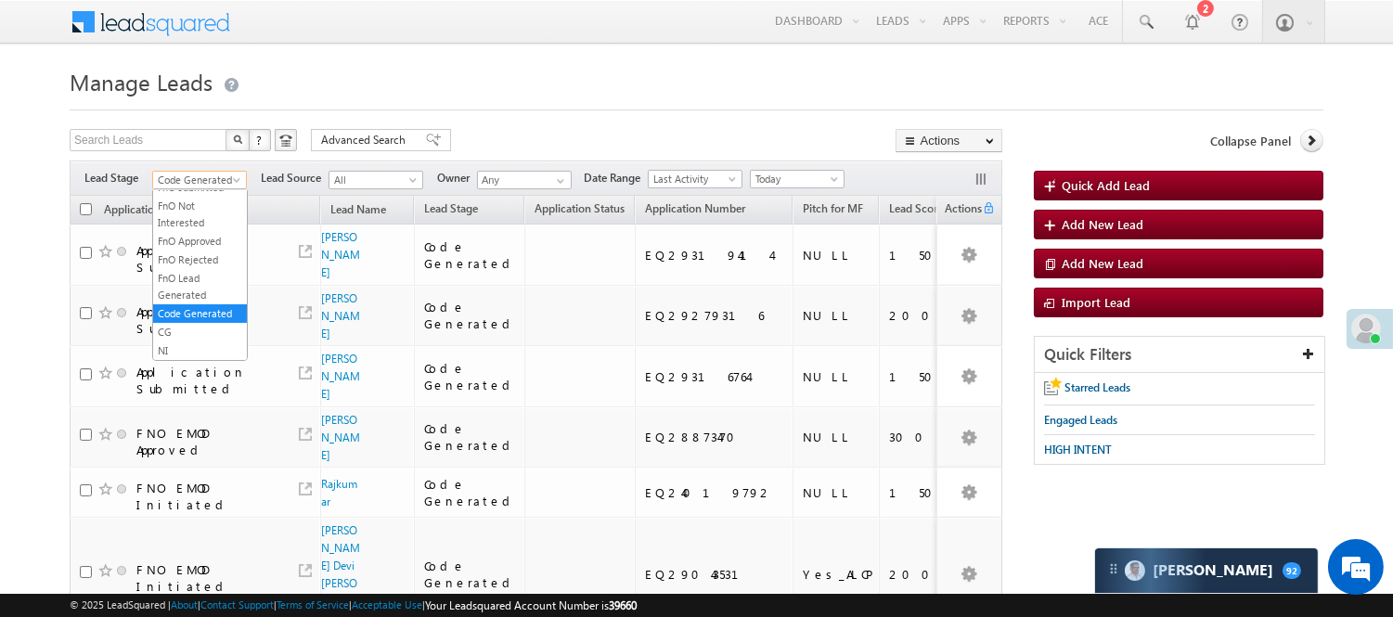
click at [201, 178] on span "Code Generated" at bounding box center [197, 180] width 88 height 17
click at [204, 227] on link "Lead Generated" at bounding box center [200, 219] width 94 height 17
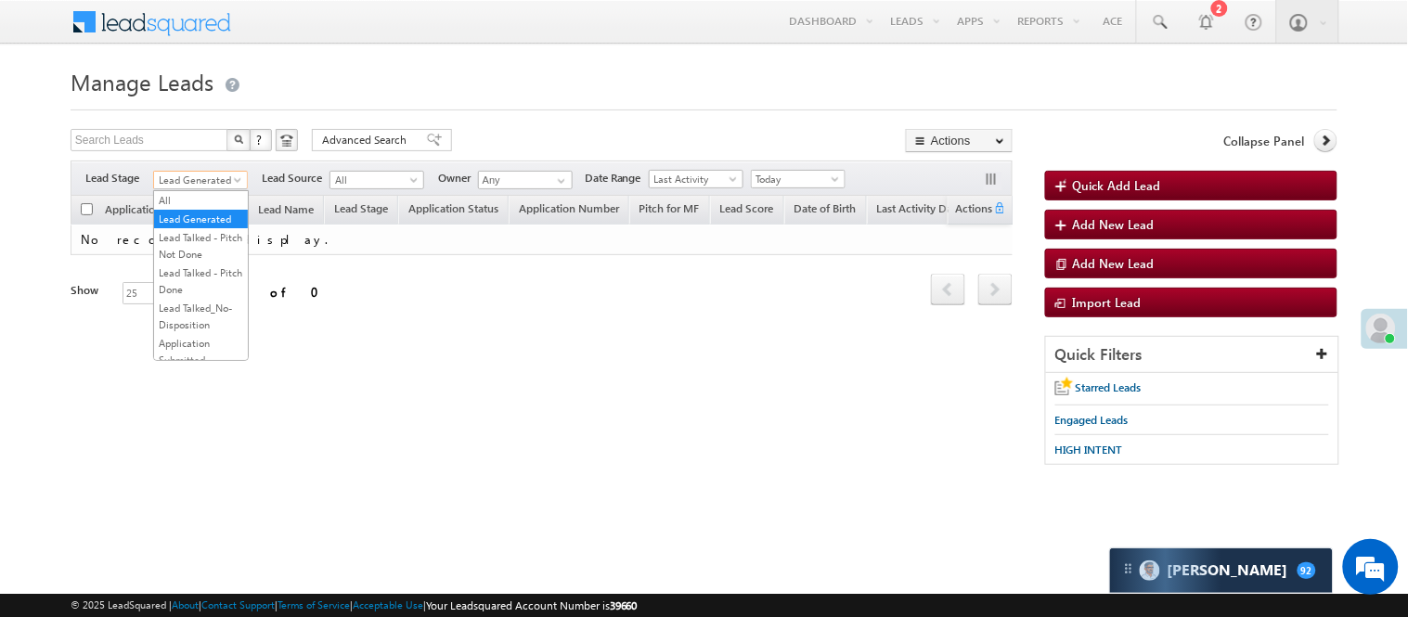
click at [201, 174] on span "Lead Generated" at bounding box center [198, 180] width 88 height 17
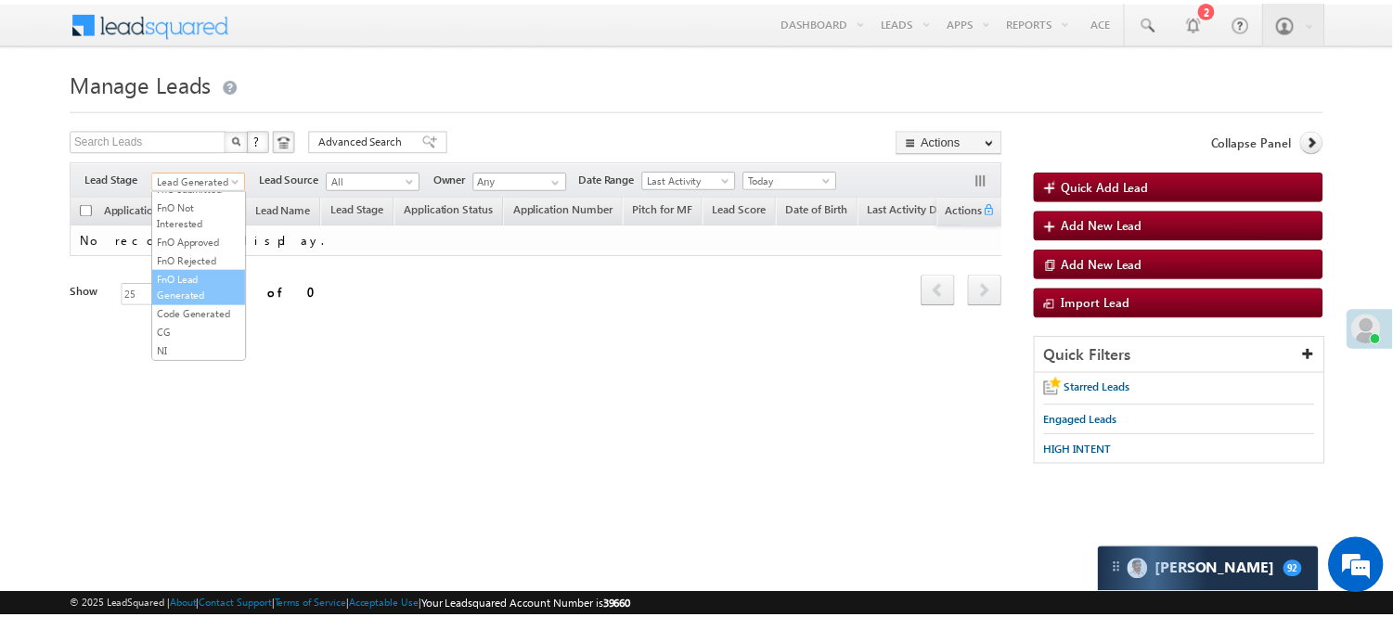
scroll to position [460, 0]
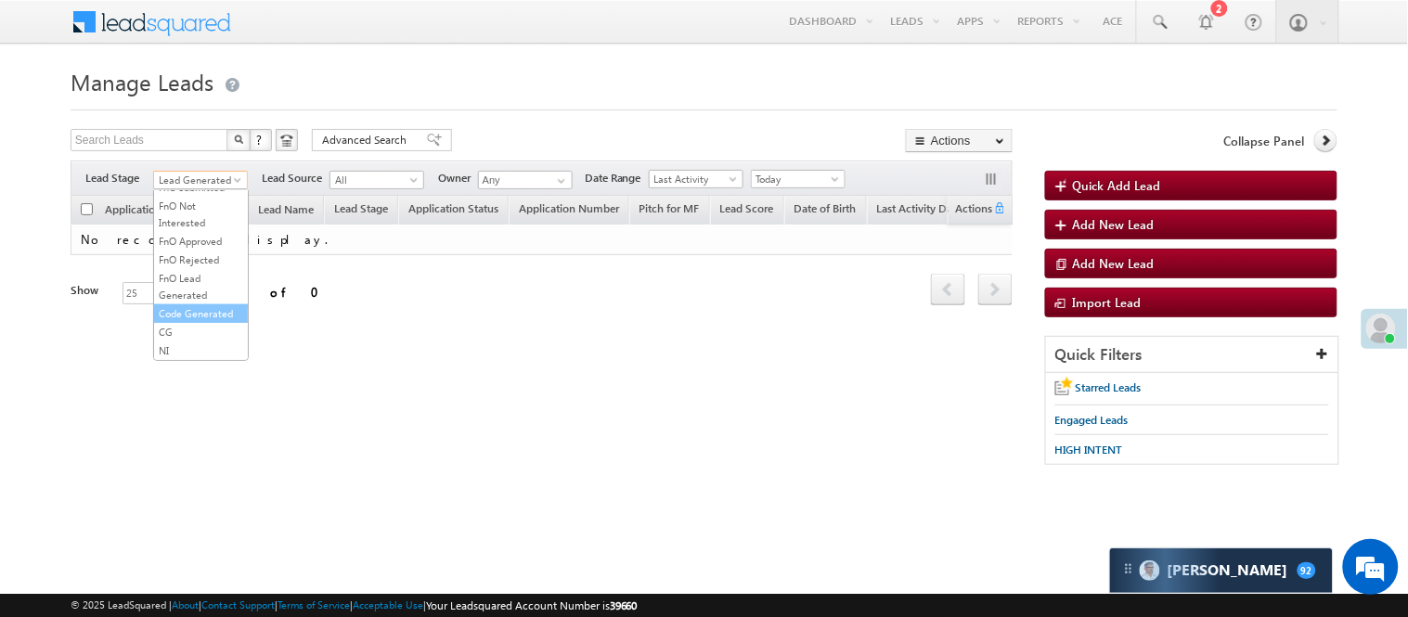
click at [193, 305] on link "Code Generated" at bounding box center [201, 313] width 94 height 17
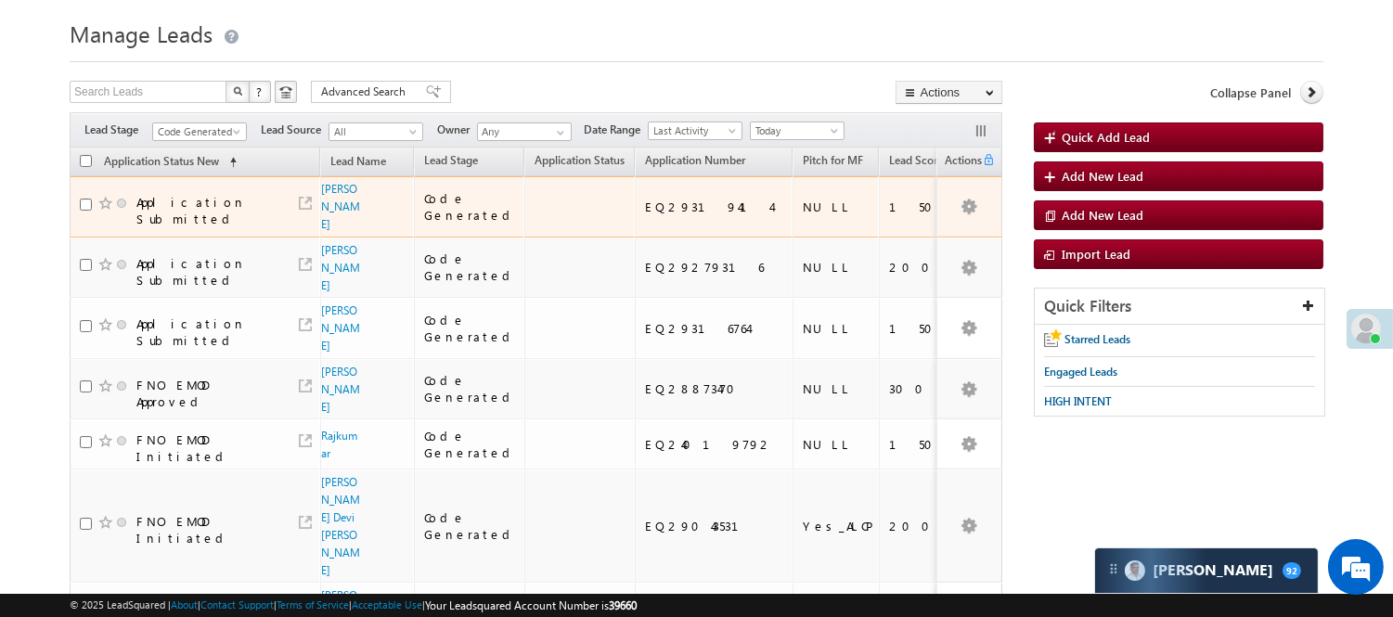
scroll to position [0, 0]
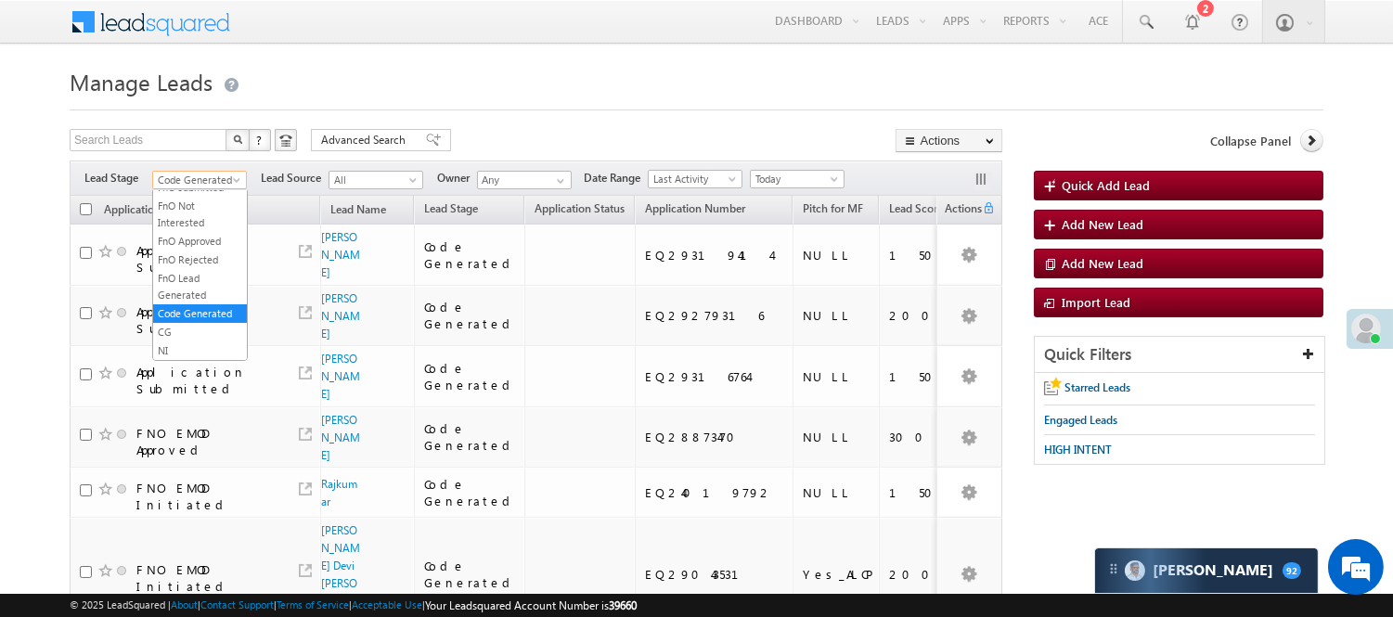
click at [209, 174] on span "Code Generated" at bounding box center [197, 180] width 88 height 17
click at [196, 225] on link "Lead Generated" at bounding box center [200, 219] width 94 height 17
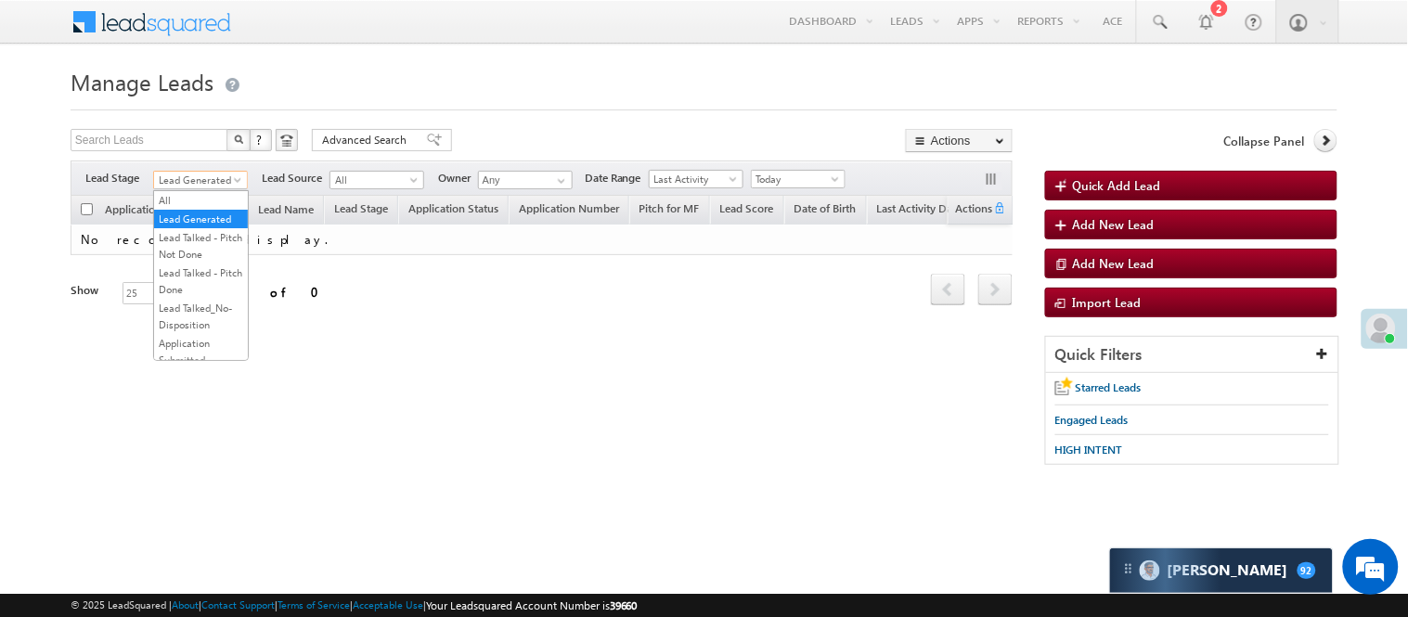
click at [204, 179] on span "Lead Generated" at bounding box center [198, 180] width 88 height 17
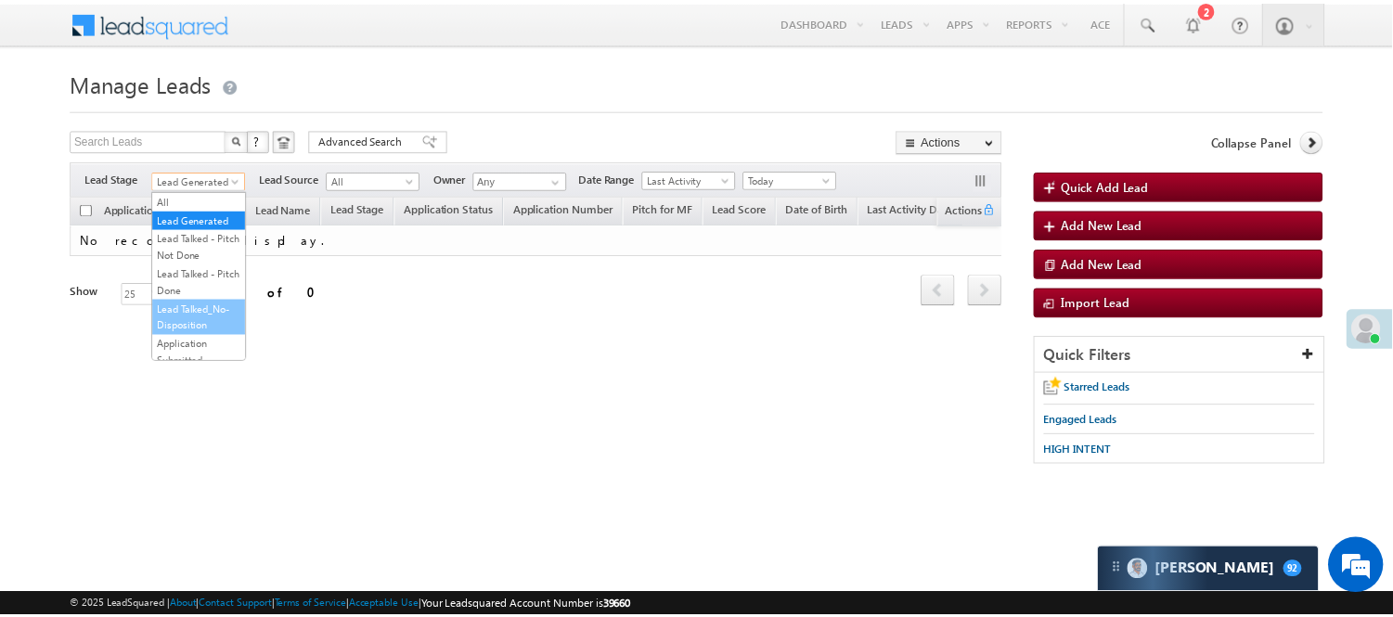
scroll to position [460, 0]
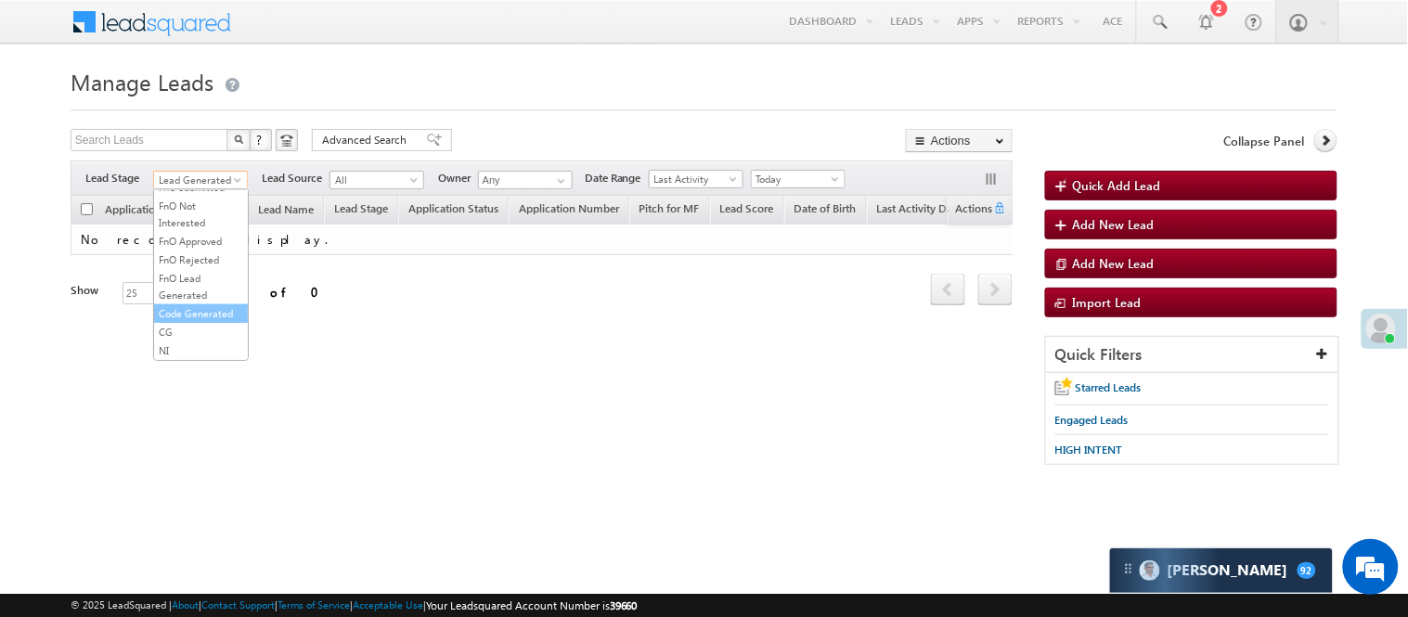
click at [207, 305] on link "Code Generated" at bounding box center [201, 313] width 94 height 17
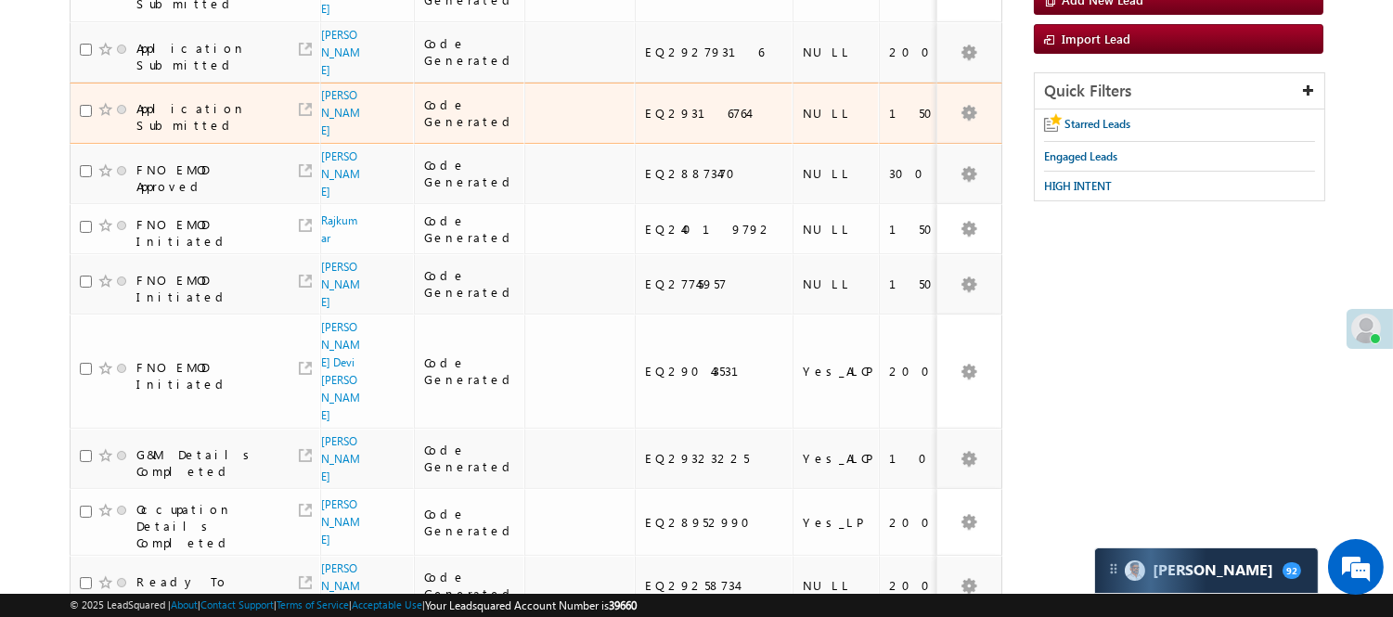
scroll to position [135, 0]
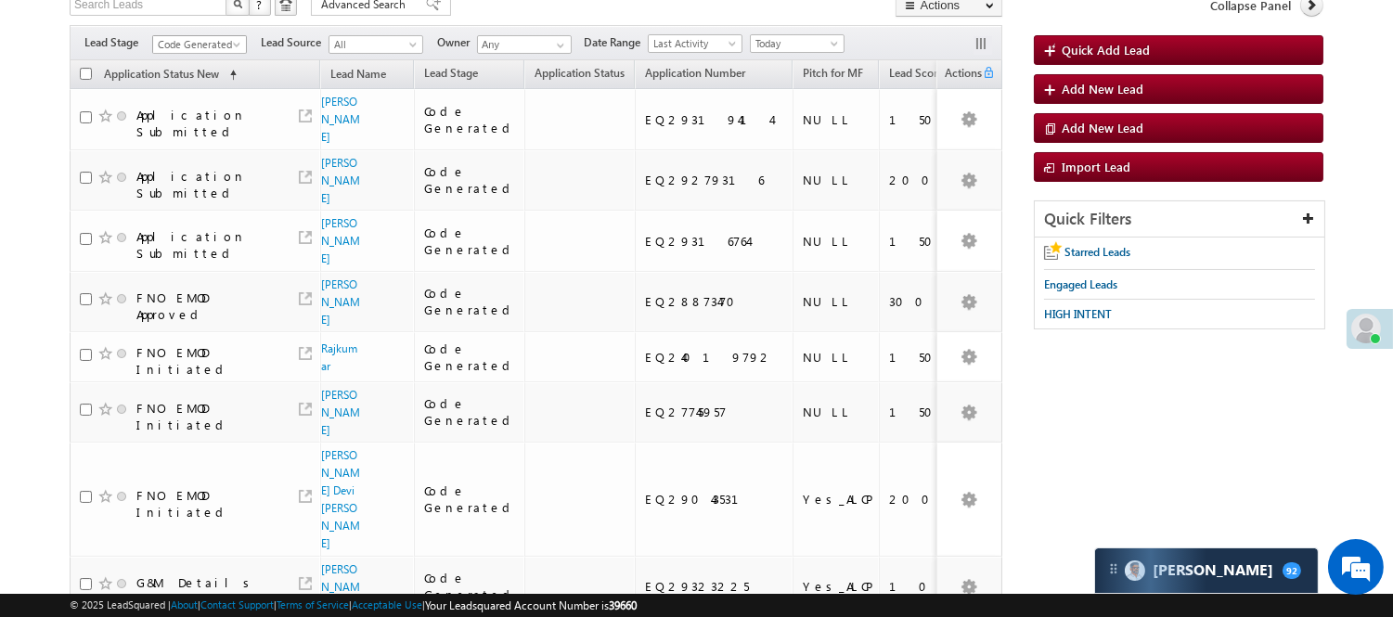
click at [230, 39] on span "Code Generated" at bounding box center [197, 44] width 88 height 17
click at [202, 92] on link "Lead Generated" at bounding box center [200, 83] width 94 height 17
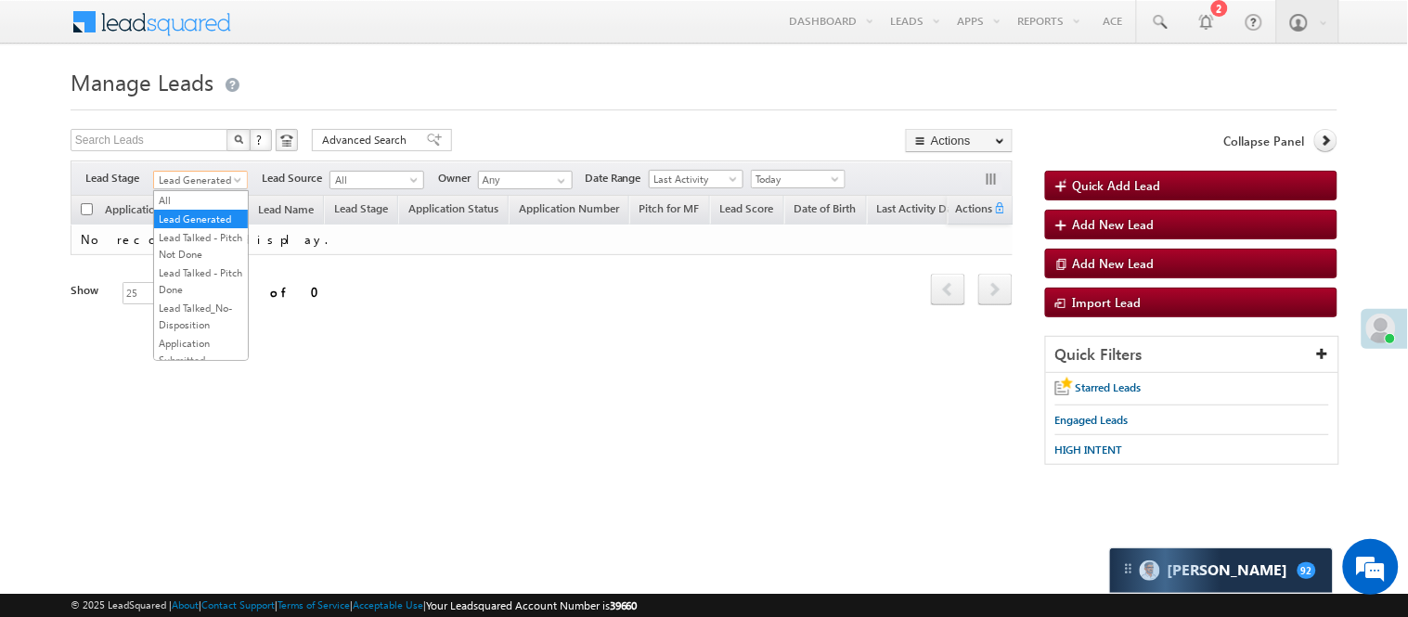
click at [199, 181] on span "Lead Generated" at bounding box center [198, 180] width 88 height 17
click at [211, 263] on link "Lead Talked - Pitch Not Done" at bounding box center [201, 245] width 94 height 33
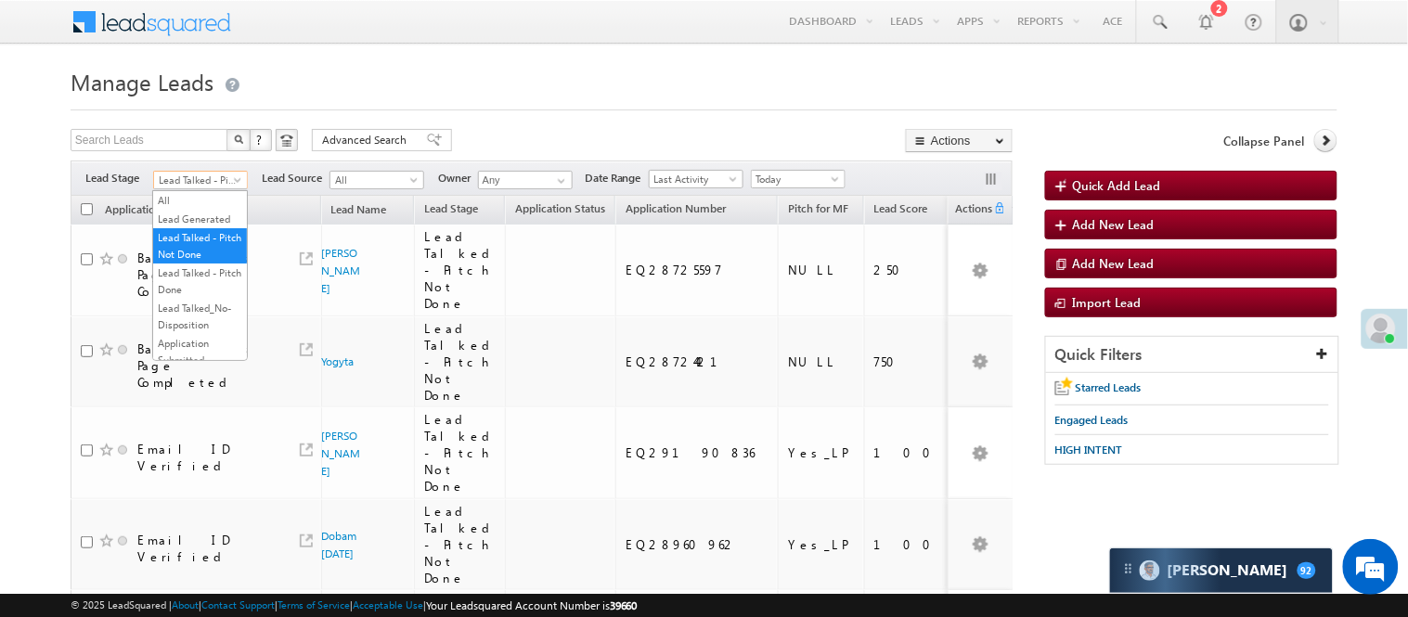
click at [215, 182] on span "Lead Talked - Pitch Not Done" at bounding box center [198, 180] width 88 height 17
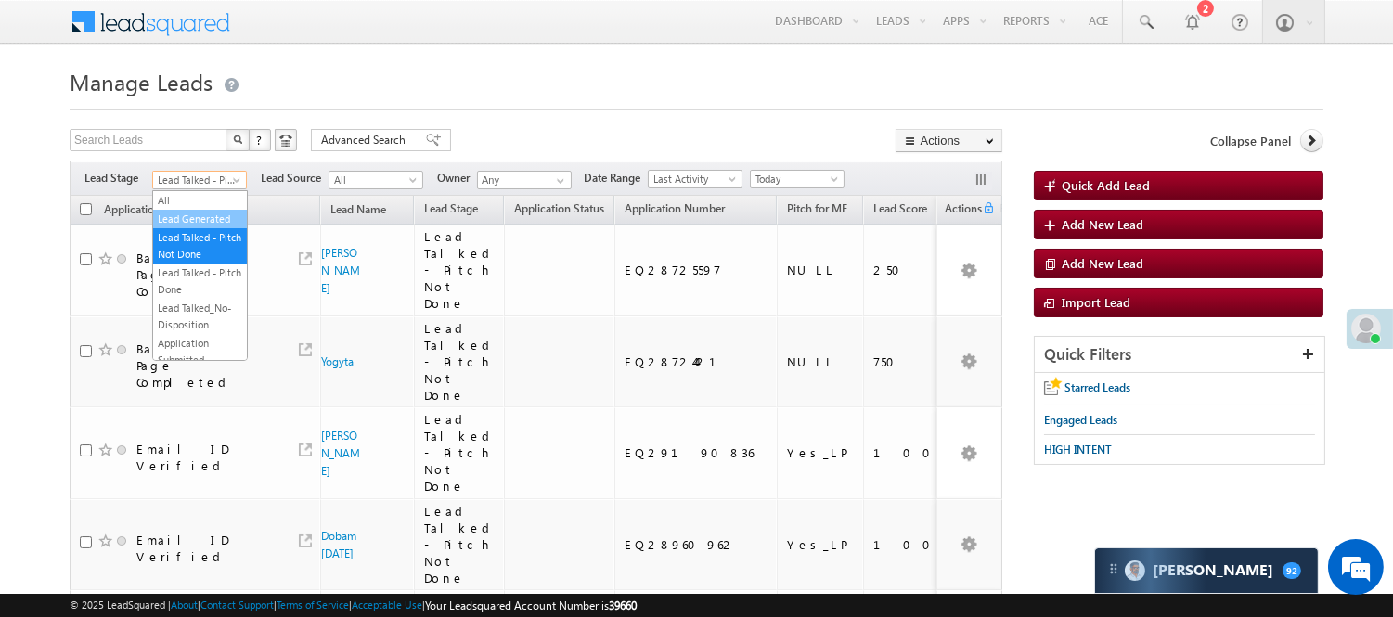
click at [202, 225] on link "Lead Generated" at bounding box center [200, 219] width 94 height 17
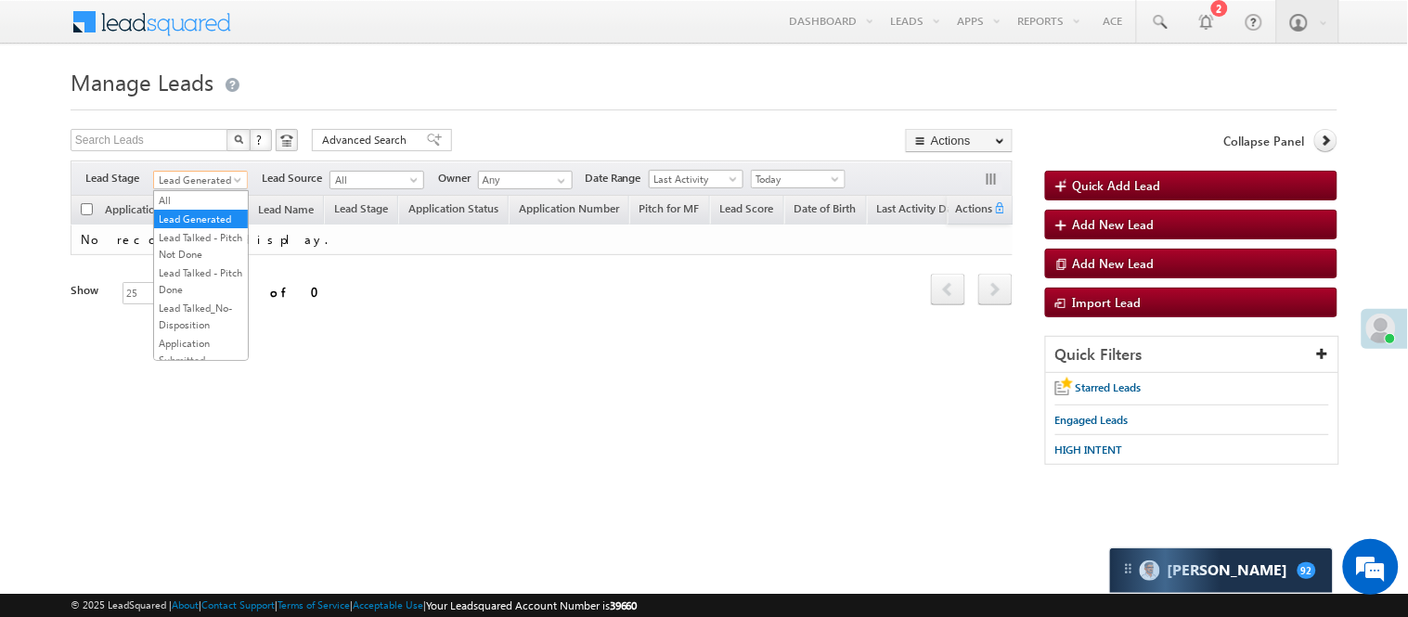
click at [208, 186] on span "Lead Generated" at bounding box center [198, 180] width 88 height 17
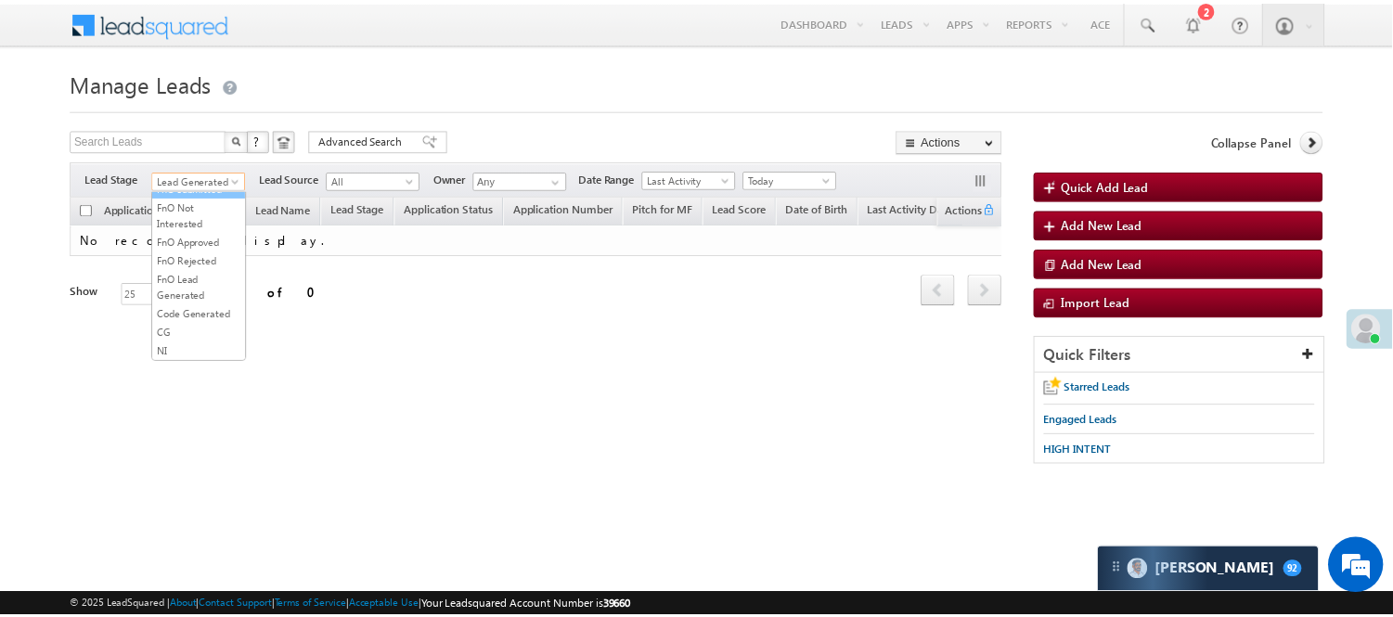
scroll to position [460, 0]
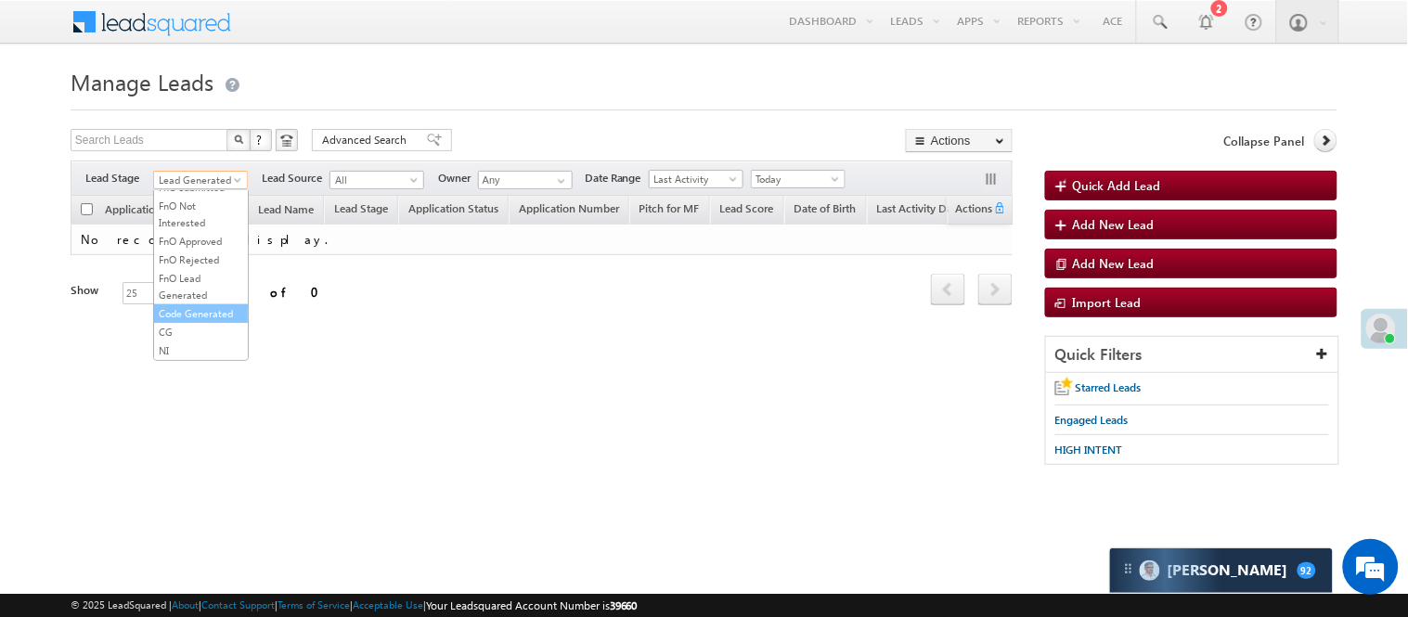
click at [176, 305] on link "Code Generated" at bounding box center [201, 313] width 94 height 17
